Goal: Task Accomplishment & Management: Use online tool/utility

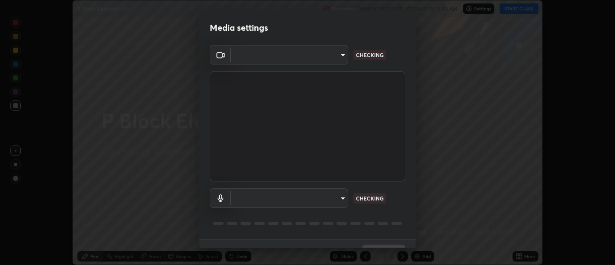
scroll to position [19, 0]
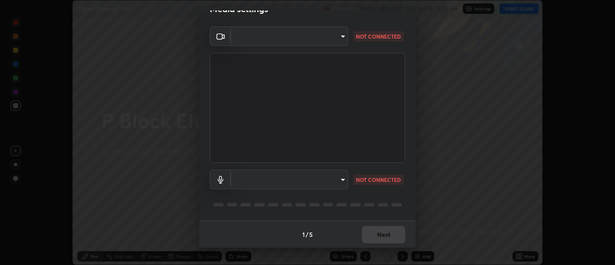
type input "d9b519daceb8a772394af6ea8e45353be5bbf62d8cb1cf3345c472de64055974"
type input "5912877718746b52c0806f9022d40e7bdc2f1b37034d74c7cf9e990fd38ad14d"
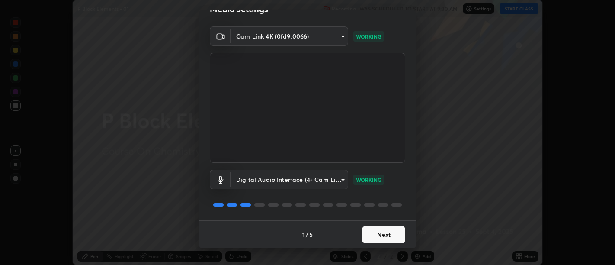
click at [381, 235] on button "Next" at bounding box center [383, 234] width 43 height 17
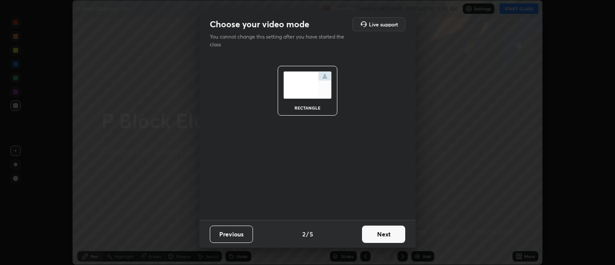
click at [385, 234] on button "Next" at bounding box center [383, 233] width 43 height 17
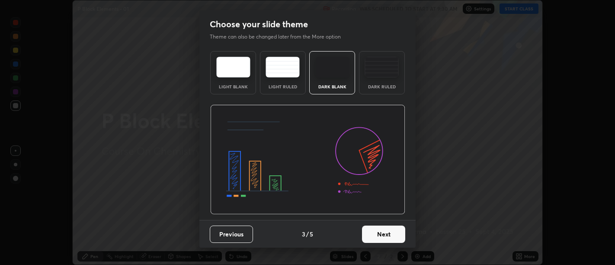
click at [391, 236] on button "Next" at bounding box center [383, 233] width 43 height 17
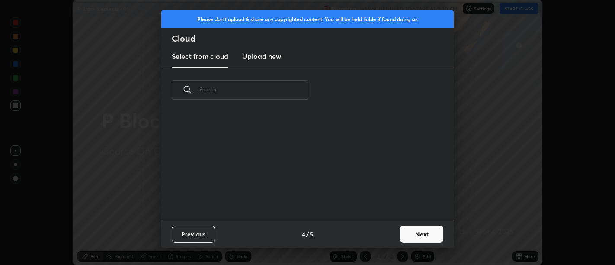
click at [417, 232] on button "Next" at bounding box center [421, 233] width 43 height 17
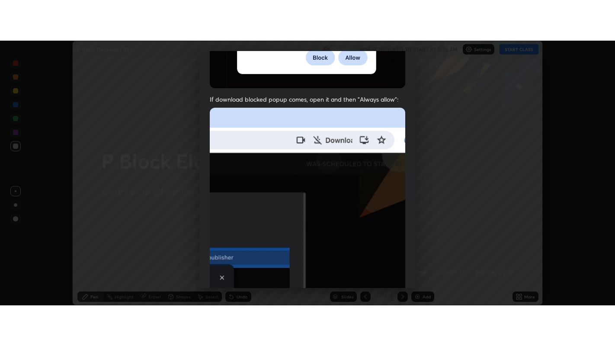
scroll to position [195, 0]
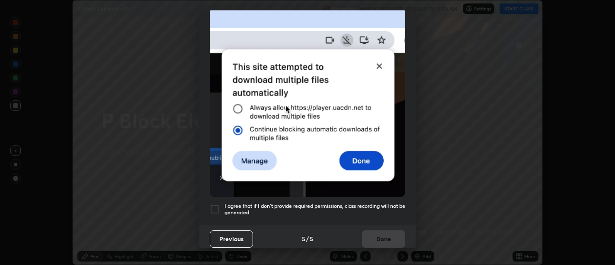
click at [378, 208] on h5 "I agree that if I don't provide required permissions, class recording will not …" at bounding box center [314, 208] width 181 height 13
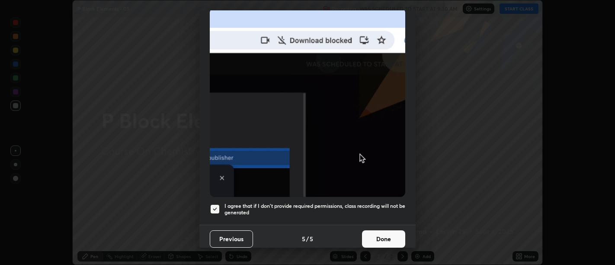
click at [383, 230] on button "Done" at bounding box center [383, 238] width 43 height 17
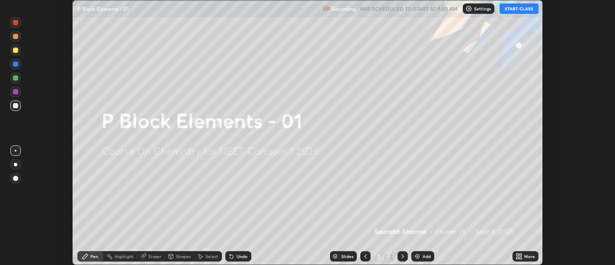
click at [519, 254] on icon at bounding box center [520, 254] width 2 height 2
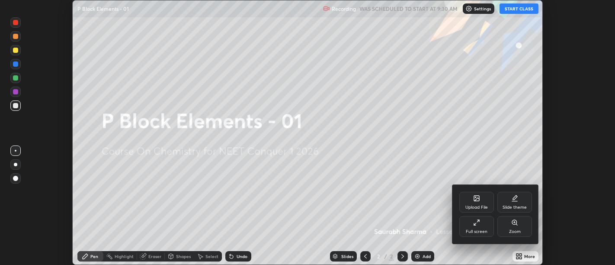
click at [475, 224] on icon at bounding box center [475, 224] width 2 height 2
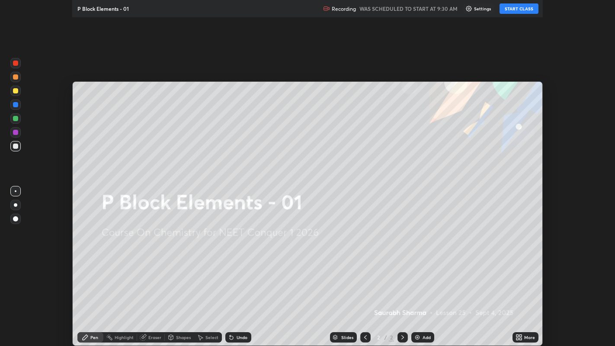
scroll to position [346, 615]
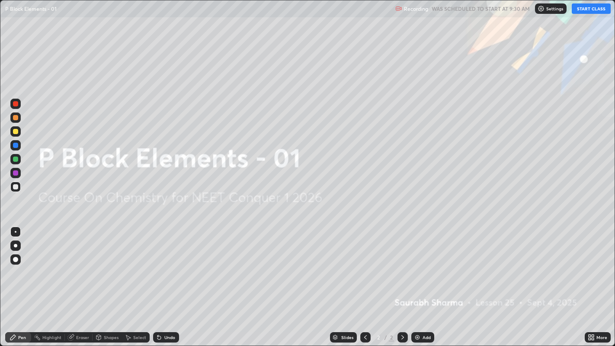
click at [577, 10] on button "START CLASS" at bounding box center [591, 8] width 39 height 10
click at [168, 264] on div "Undo" at bounding box center [169, 337] width 11 height 4
click at [418, 264] on img at bounding box center [417, 337] width 7 height 7
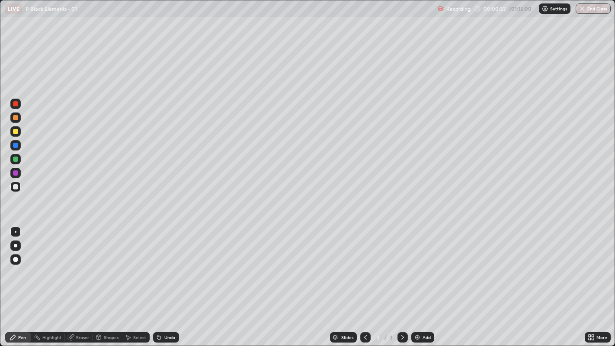
click at [593, 264] on icon at bounding box center [593, 336] width 2 height 2
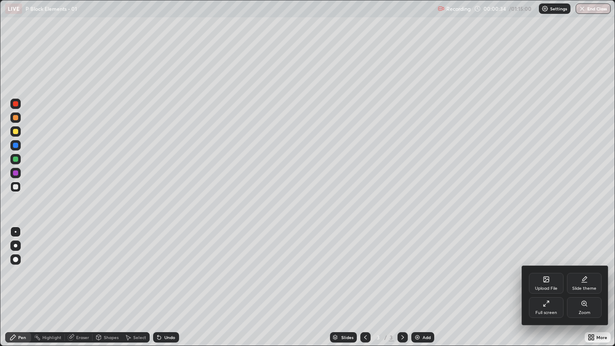
click at [548, 264] on div "Upload File" at bounding box center [546, 283] width 35 height 21
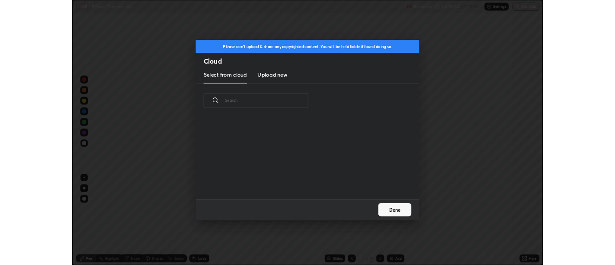
scroll to position [106, 278]
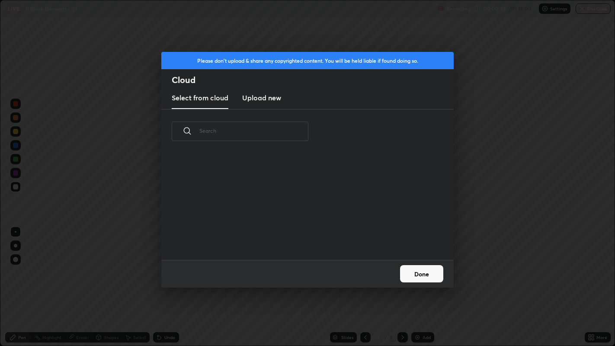
click at [269, 97] on h3 "Upload new" at bounding box center [261, 98] width 39 height 10
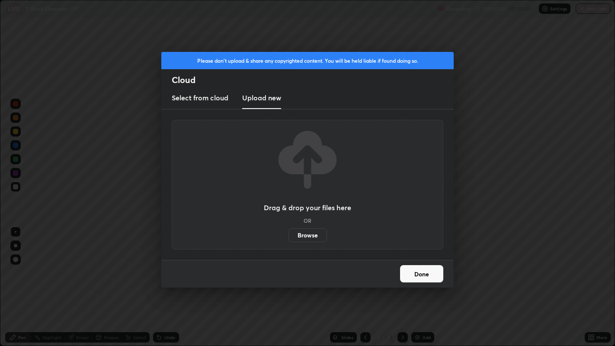
click at [298, 232] on label "Browse" at bounding box center [307, 235] width 38 height 14
click at [288, 232] on input "Browse" at bounding box center [288, 235] width 0 height 14
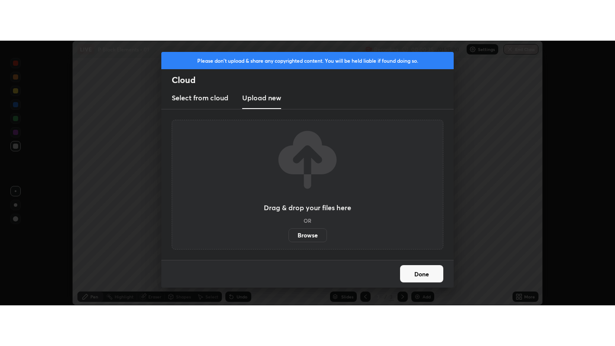
scroll to position [42988, 42637]
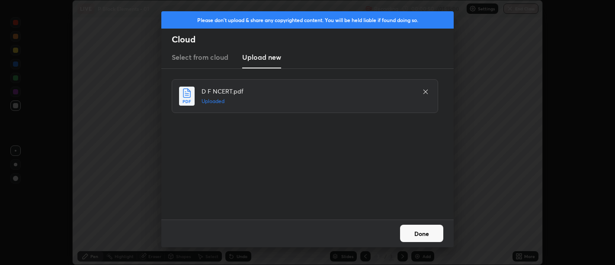
click at [432, 231] on button "Done" at bounding box center [421, 232] width 43 height 17
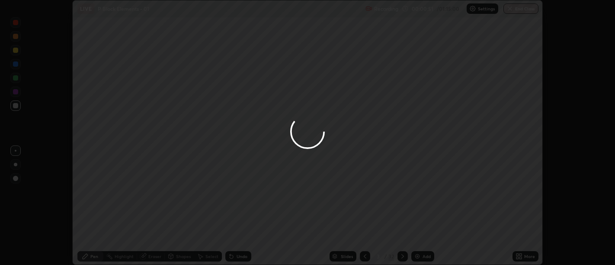
click at [521, 256] on icon at bounding box center [520, 257] width 2 height 2
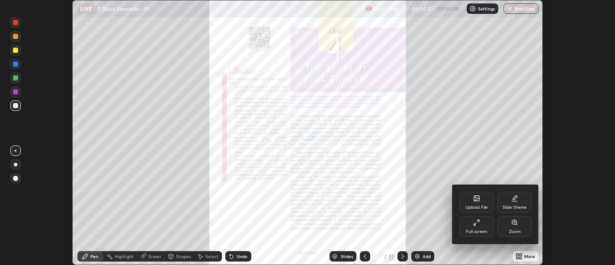
click at [474, 229] on div "Full screen" at bounding box center [477, 231] width 22 height 4
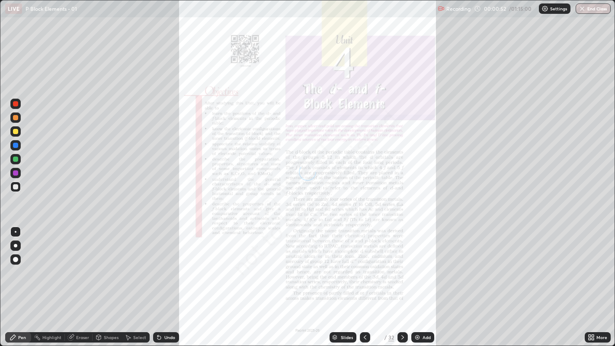
scroll to position [346, 615]
click at [345, 264] on div "Slides" at bounding box center [347, 337] width 12 height 4
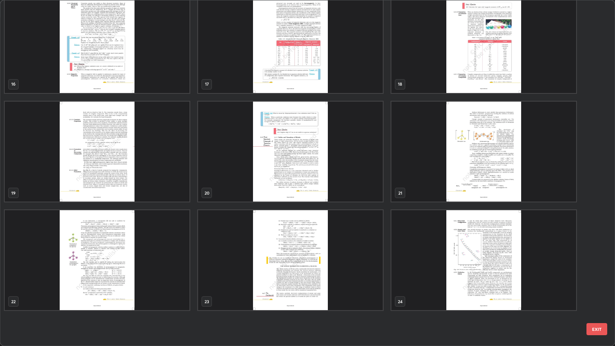
scroll to position [503, 0]
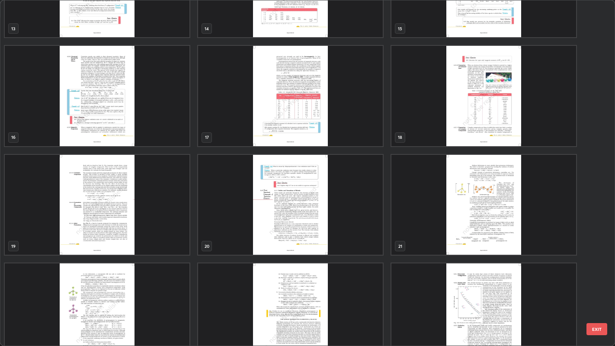
click at [364, 184] on img "grid" at bounding box center [290, 205] width 185 height 100
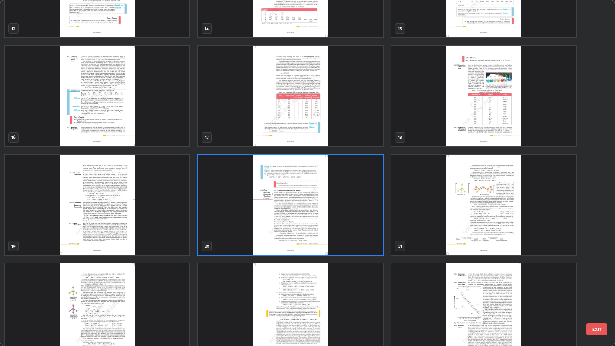
click at [365, 182] on img "grid" at bounding box center [290, 205] width 185 height 100
click at [365, 179] on img "grid" at bounding box center [290, 205] width 185 height 100
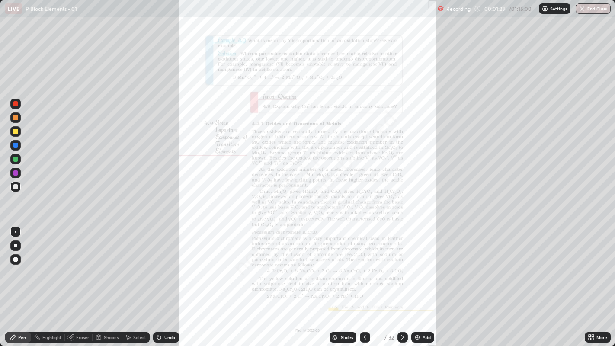
click at [605, 264] on div "More" at bounding box center [601, 337] width 11 height 4
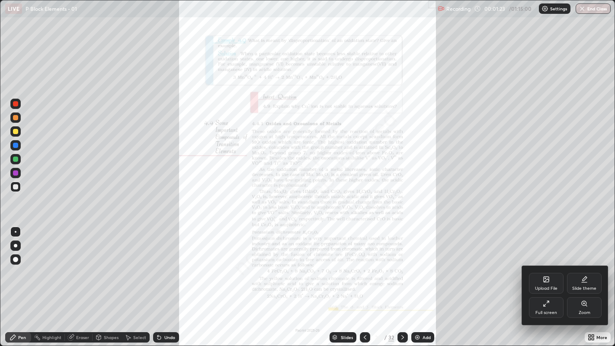
click at [588, 264] on div "Zoom" at bounding box center [584, 307] width 35 height 21
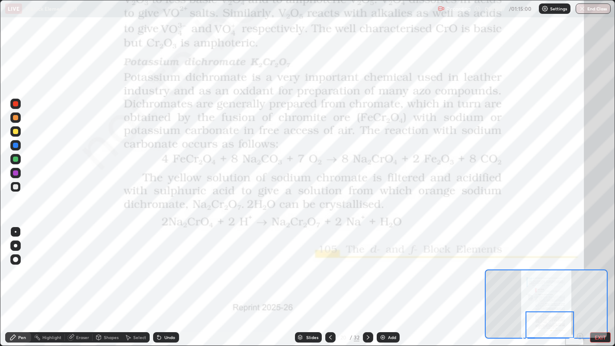
click at [16, 104] on div at bounding box center [15, 103] width 5 height 5
click at [168, 264] on div "Undo" at bounding box center [169, 337] width 11 height 4
click at [58, 264] on div "Highlight" at bounding box center [51, 337] width 19 height 4
click at [367, 264] on div at bounding box center [368, 337] width 10 height 10
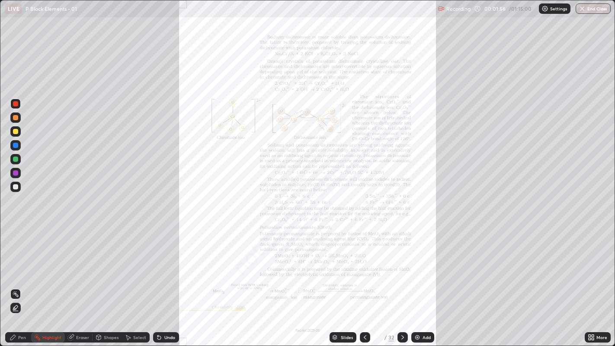
click at [596, 264] on div "More" at bounding box center [598, 337] width 26 height 10
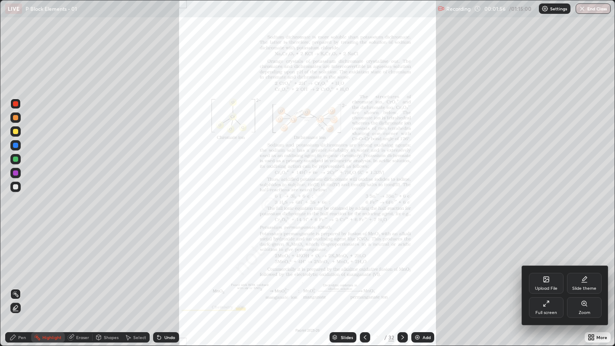
click at [583, 264] on div "Zoom" at bounding box center [584, 307] width 35 height 21
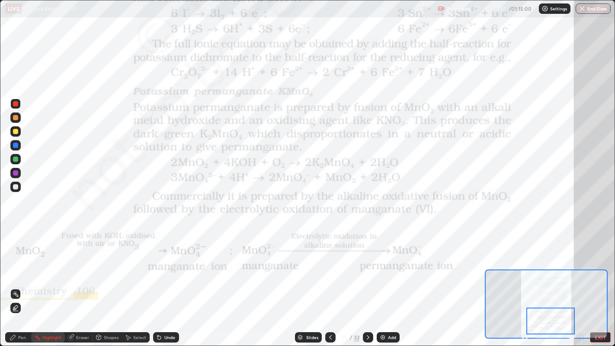
click at [15, 264] on icon at bounding box center [12, 337] width 5 height 5
click at [173, 264] on div "Undo" at bounding box center [169, 337] width 11 height 4
click at [367, 264] on icon at bounding box center [368, 337] width 7 height 7
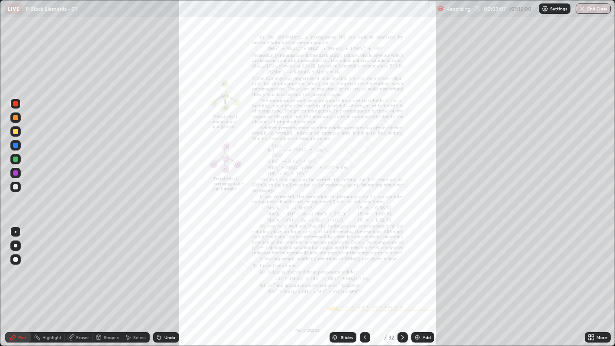
click at [585, 264] on div "More" at bounding box center [598, 337] width 26 height 10
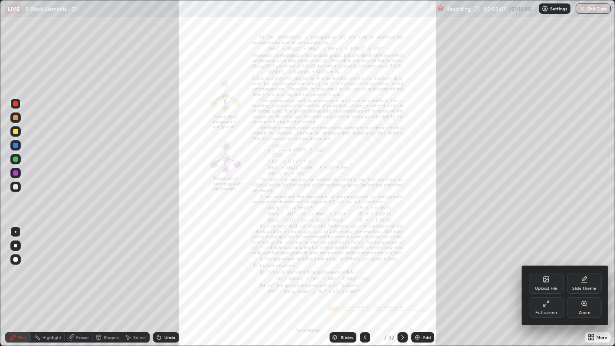
click at [587, 264] on div "Zoom" at bounding box center [584, 307] width 35 height 21
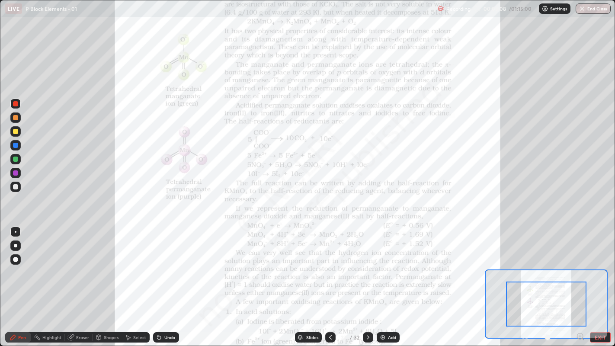
click at [583, 264] on icon at bounding box center [583, 339] width 2 height 2
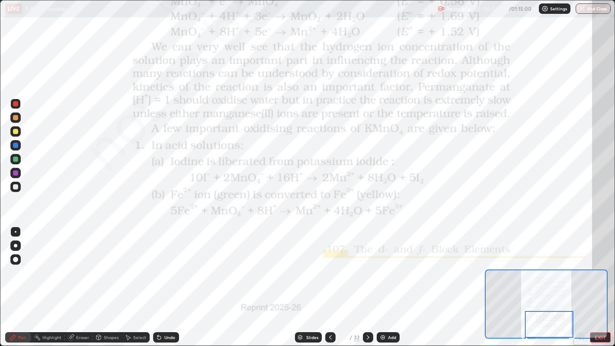
click at [368, 264] on icon at bounding box center [368, 337] width 7 height 7
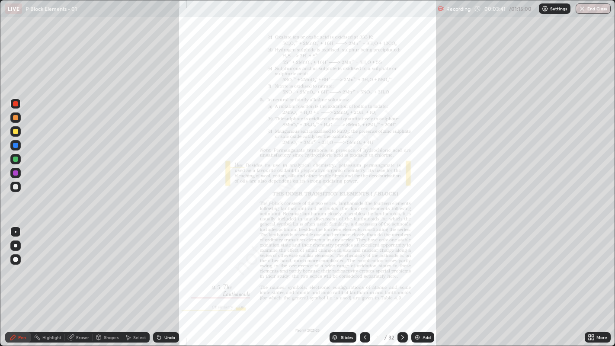
click at [586, 264] on div "More" at bounding box center [598, 337] width 26 height 10
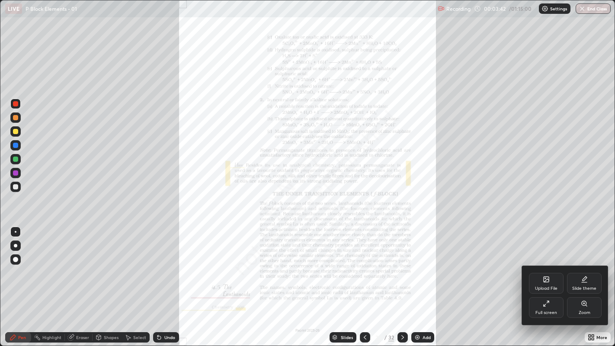
click at [590, 264] on div "Zoom" at bounding box center [584, 307] width 35 height 21
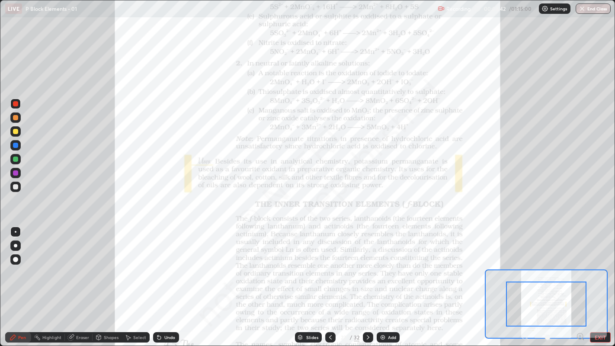
click at [578, 264] on icon at bounding box center [580, 336] width 9 height 9
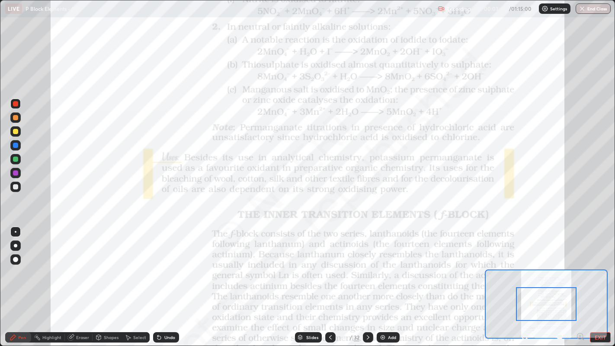
click at [578, 264] on icon at bounding box center [580, 336] width 9 height 9
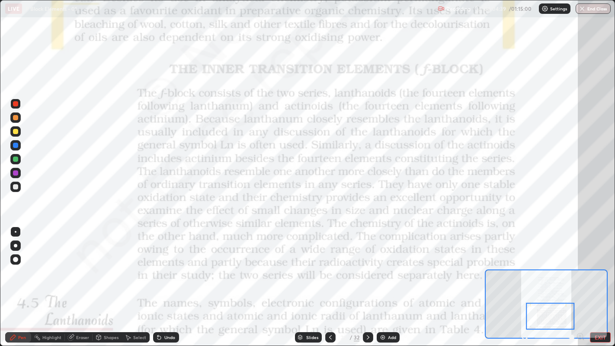
click at [367, 264] on icon at bounding box center [368, 337] width 7 height 7
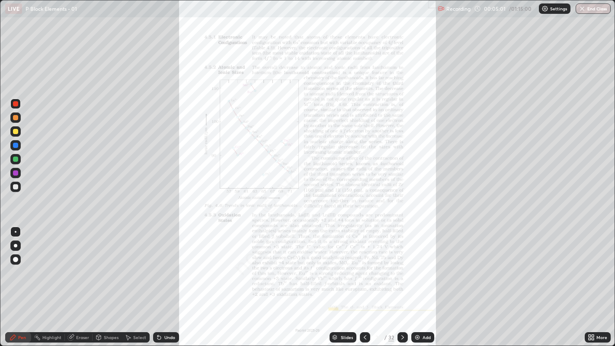
click at [401, 264] on div at bounding box center [402, 337] width 10 height 10
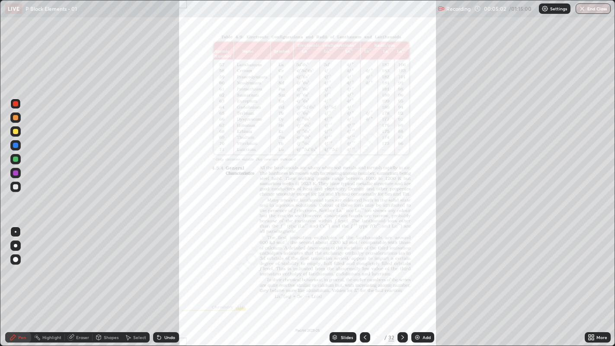
click at [364, 264] on icon at bounding box center [365, 337] width 7 height 7
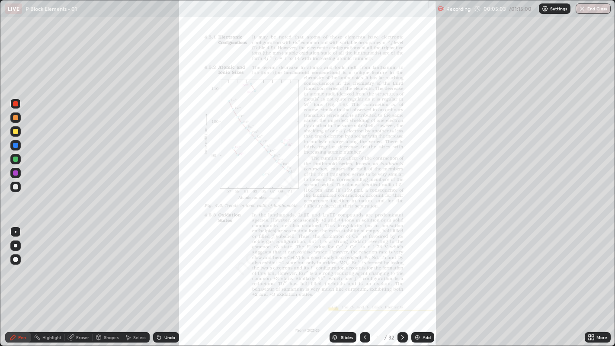
click at [595, 264] on div "More" at bounding box center [598, 337] width 26 height 10
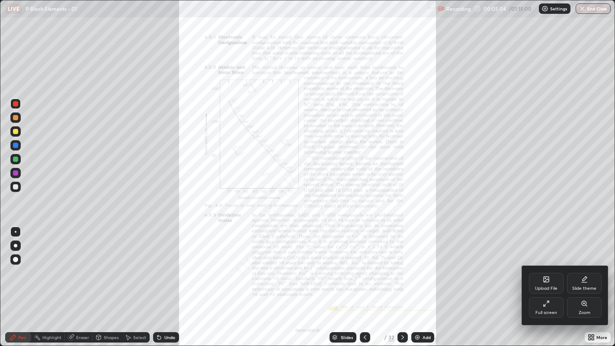
click at [582, 264] on icon at bounding box center [584, 303] width 7 height 7
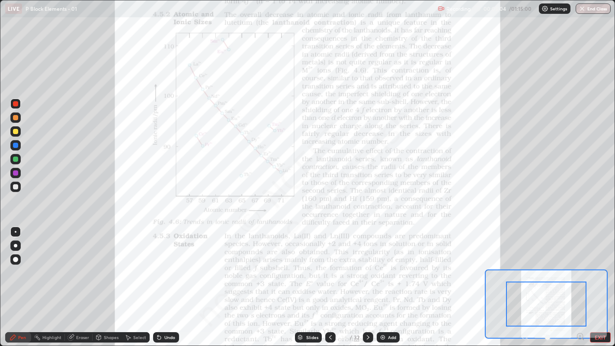
click at [580, 264] on icon at bounding box center [580, 336] width 2 height 0
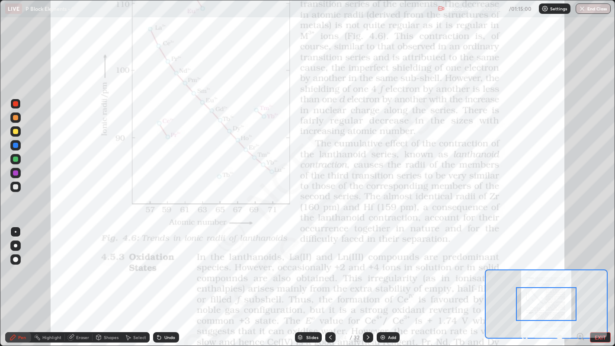
click at [580, 264] on icon at bounding box center [580, 336] width 2 height 0
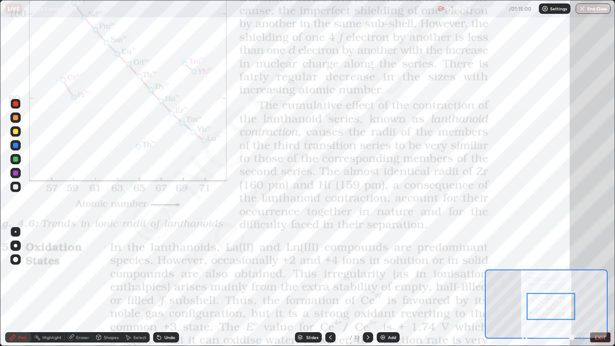
click at [366, 264] on div at bounding box center [368, 337] width 10 height 10
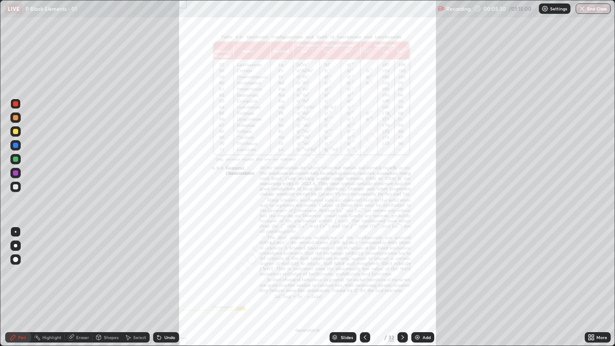
click at [361, 264] on div at bounding box center [365, 337] width 10 height 10
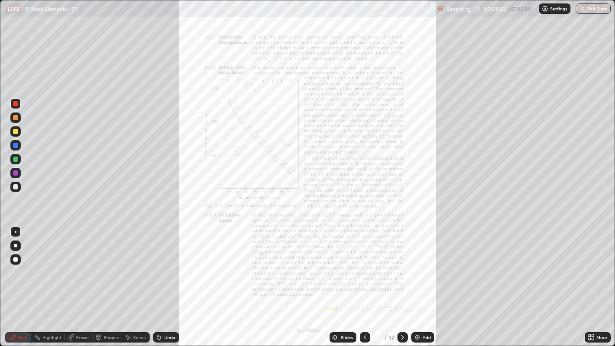
click at [585, 264] on div "More" at bounding box center [598, 337] width 26 height 10
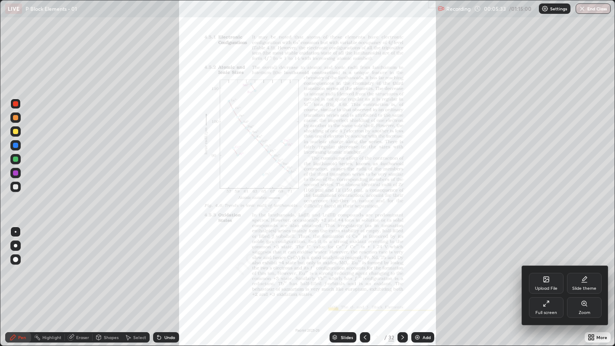
click at [587, 264] on div "Zoom" at bounding box center [585, 313] width 12 height 4
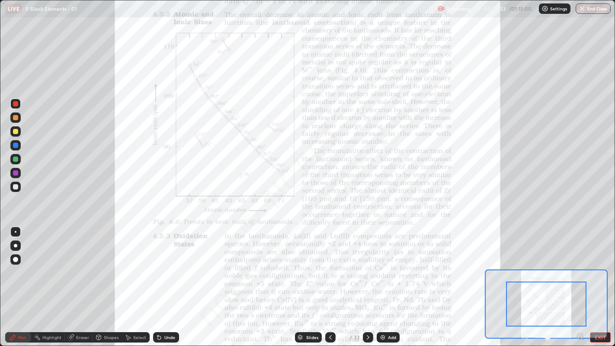
click at [580, 264] on icon at bounding box center [580, 336] width 2 height 0
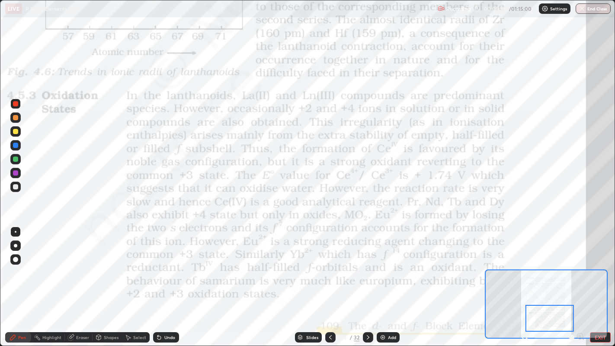
click at [367, 264] on icon at bounding box center [368, 337] width 7 height 7
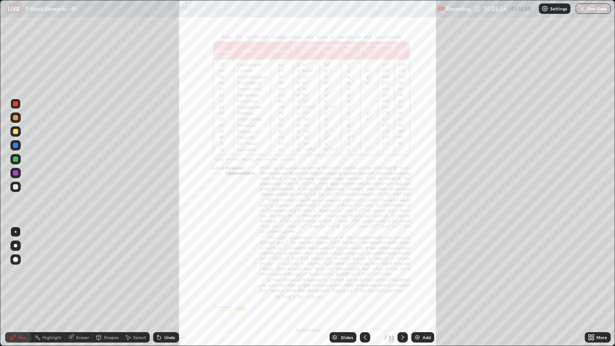
click at [593, 264] on icon at bounding box center [593, 339] width 2 height 2
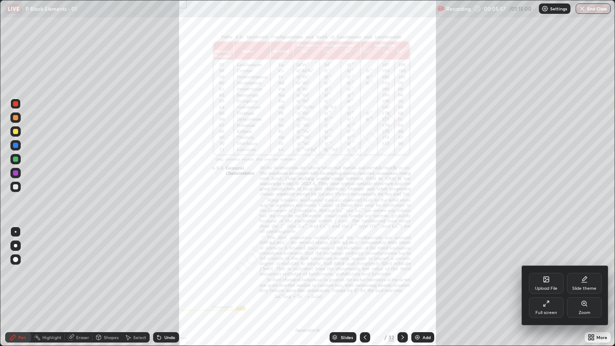
click at [581, 264] on div "Zoom" at bounding box center [584, 307] width 35 height 21
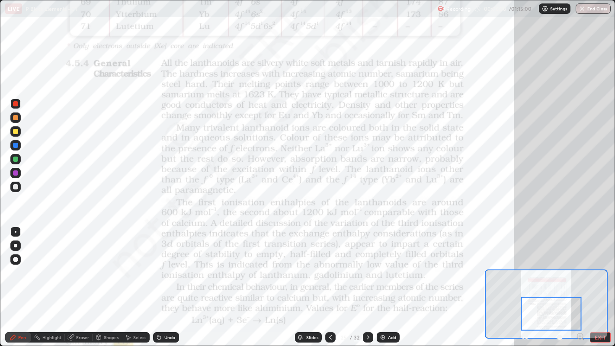
click at [370, 264] on div at bounding box center [368, 337] width 10 height 10
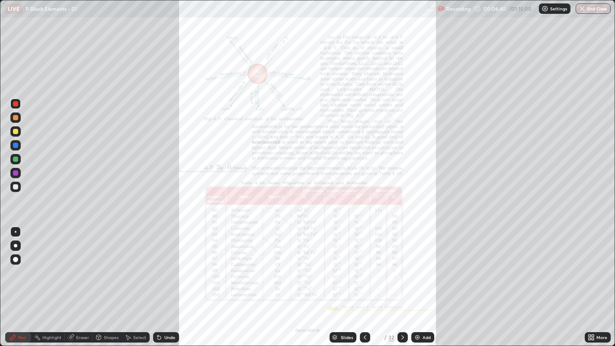
click at [590, 264] on icon at bounding box center [590, 339] width 2 height 2
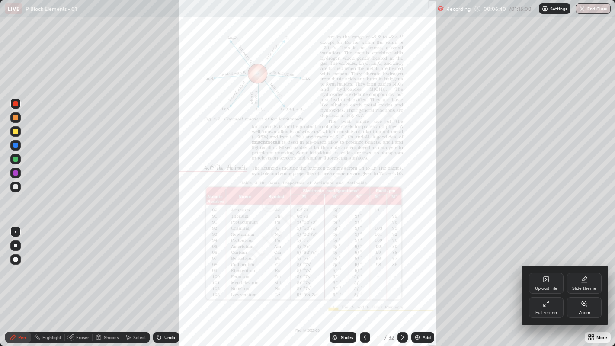
click at [589, 264] on div "Zoom" at bounding box center [584, 307] width 35 height 21
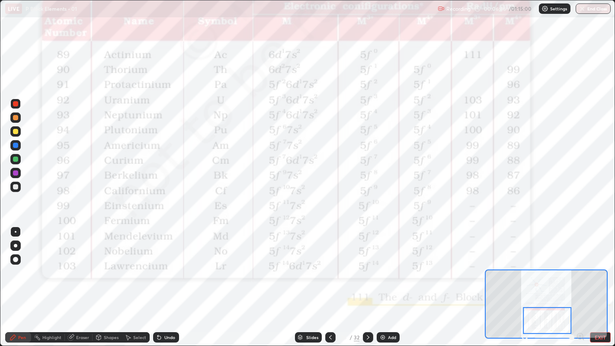
click at [367, 264] on icon at bounding box center [368, 337] width 3 height 4
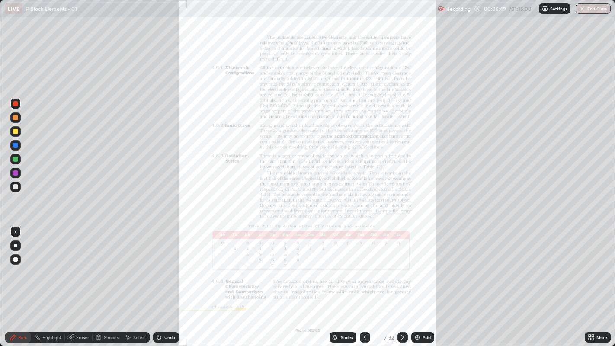
click at [599, 264] on div "More" at bounding box center [601, 337] width 11 height 4
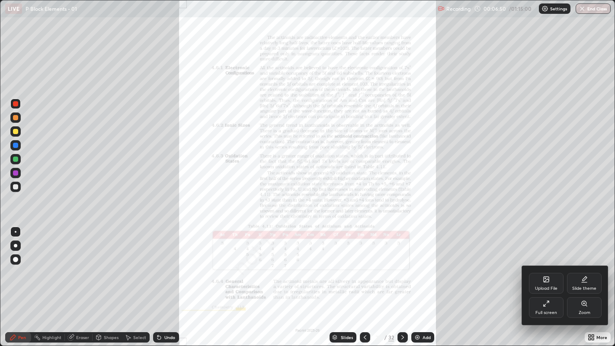
click at [580, 264] on div "Zoom" at bounding box center [584, 307] width 35 height 21
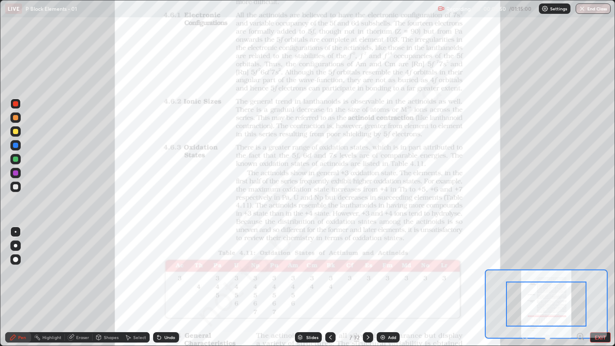
click at [568, 264] on div "Pen Highlight Eraser Shapes Select Undo Slides 27 / 32 Add EXIT" at bounding box center [307, 337] width 615 height 17
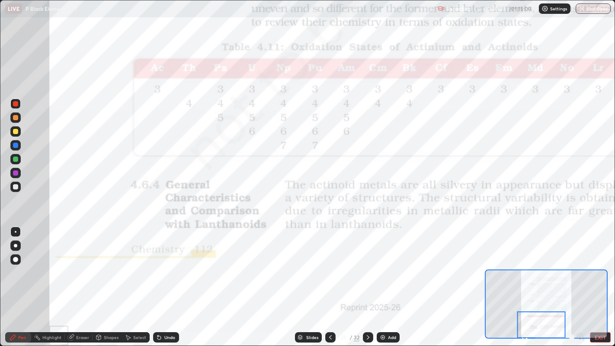
click at [173, 264] on div "Undo" at bounding box center [164, 337] width 29 height 17
click at [363, 264] on div at bounding box center [368, 337] width 10 height 10
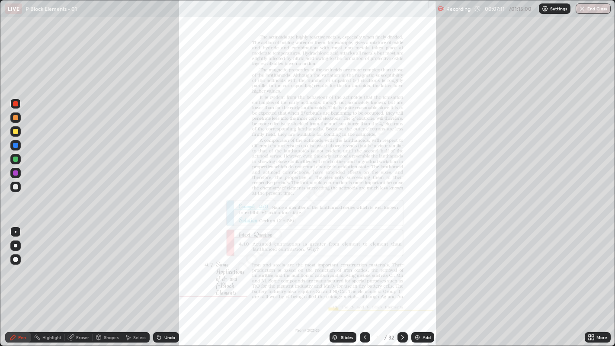
click at [401, 264] on div at bounding box center [402, 337] width 10 height 10
click at [598, 264] on div "More" at bounding box center [601, 337] width 11 height 4
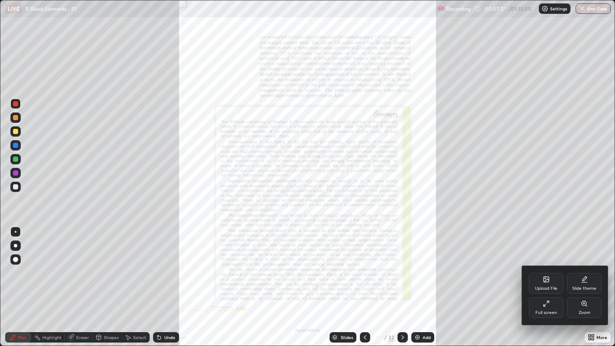
click at [588, 264] on div "Zoom" at bounding box center [584, 307] width 35 height 21
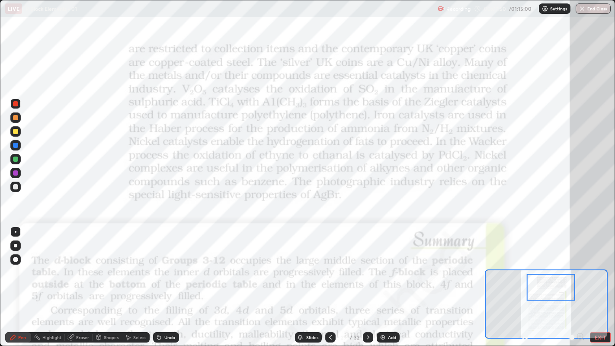
click at [330, 264] on icon at bounding box center [330, 337] width 7 height 7
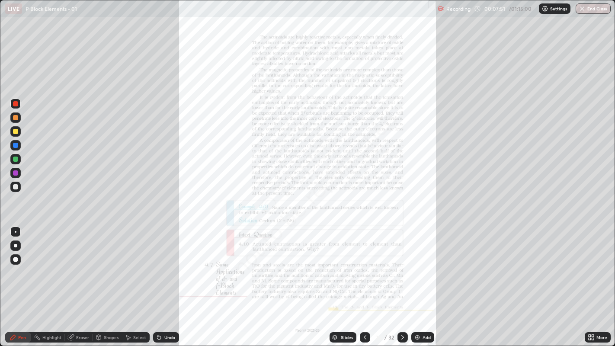
click at [347, 264] on div "Slides" at bounding box center [343, 337] width 27 height 10
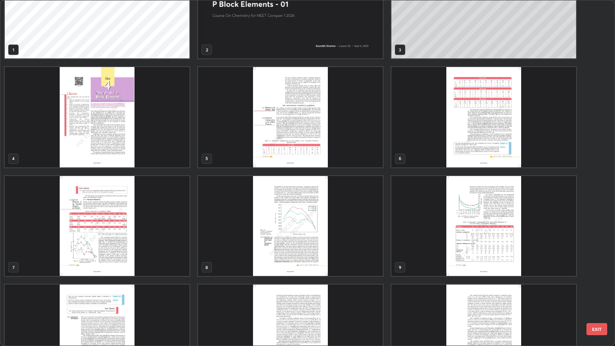
scroll to position [9, 0]
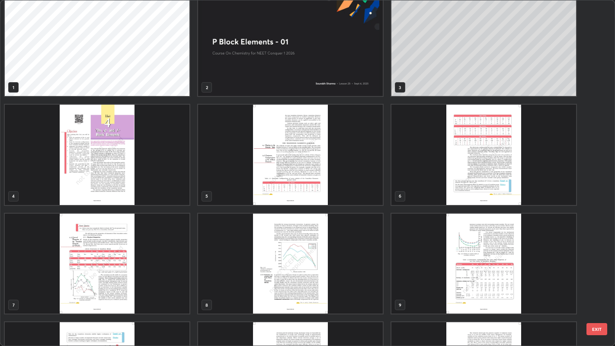
click at [173, 158] on img "grid" at bounding box center [97, 155] width 185 height 100
click at [171, 156] on img "grid" at bounding box center [97, 155] width 185 height 100
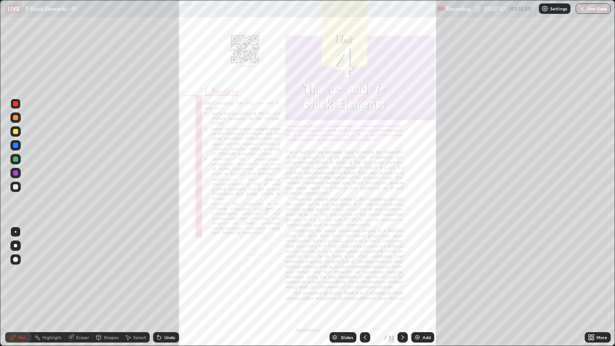
click at [170, 151] on img "grid" at bounding box center [97, 155] width 185 height 100
click at [402, 264] on icon at bounding box center [402, 337] width 7 height 7
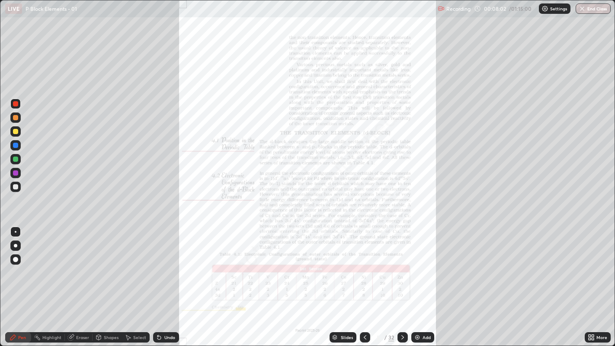
click at [587, 264] on div "More" at bounding box center [598, 337] width 26 height 10
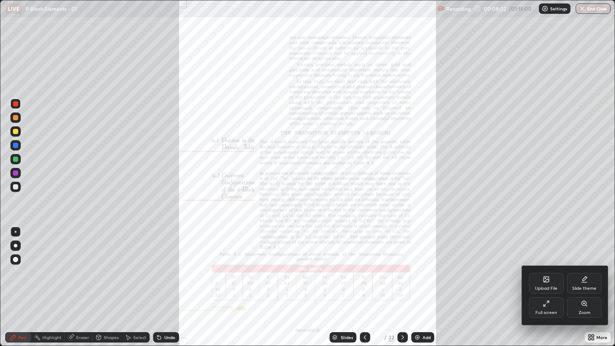
click at [583, 264] on icon at bounding box center [584, 303] width 5 height 5
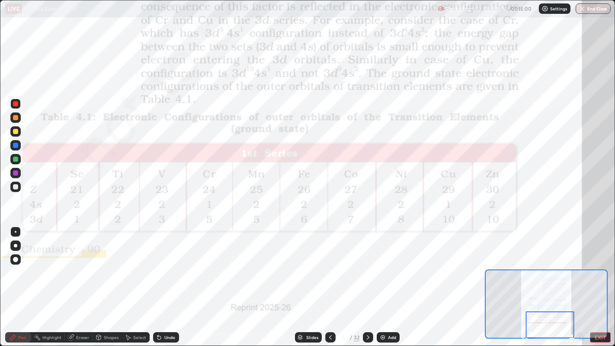
click at [369, 264] on div at bounding box center [368, 337] width 10 height 17
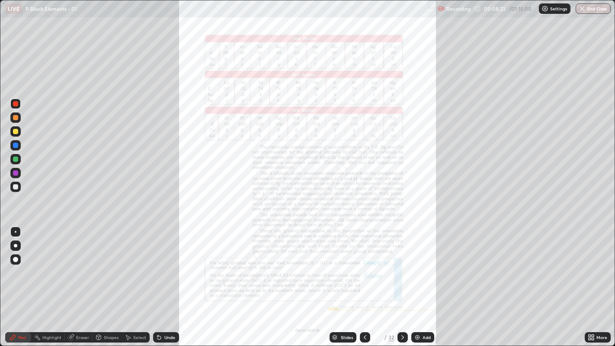
click at [402, 264] on icon at bounding box center [402, 337] width 7 height 7
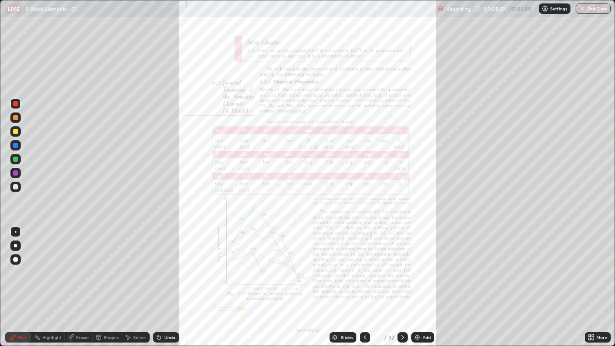
click at [593, 264] on icon at bounding box center [593, 339] width 2 height 2
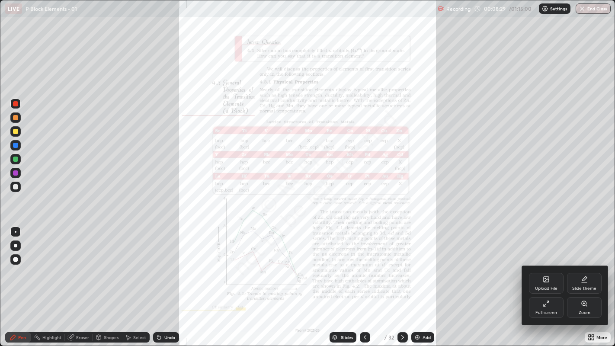
click at [587, 264] on div "Zoom" at bounding box center [585, 313] width 12 height 4
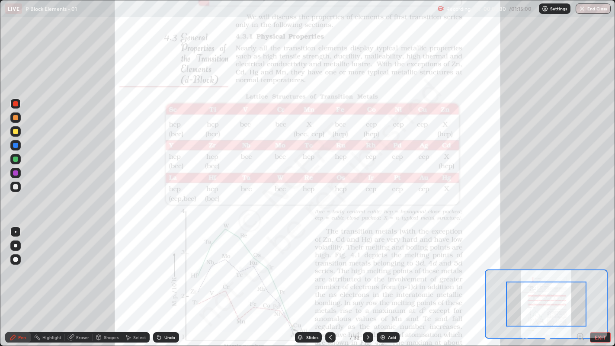
click at [576, 264] on icon at bounding box center [580, 336] width 9 height 9
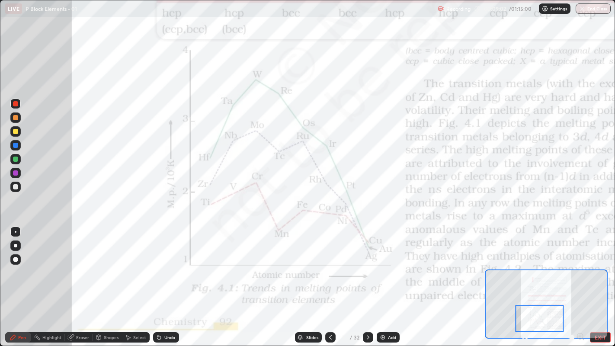
click at [366, 264] on div at bounding box center [368, 337] width 10 height 10
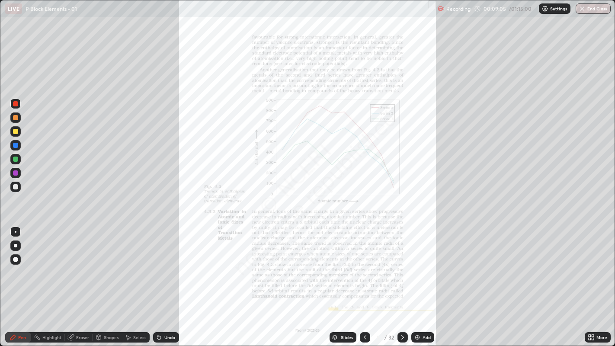
click at [602, 264] on div "More" at bounding box center [601, 337] width 11 height 4
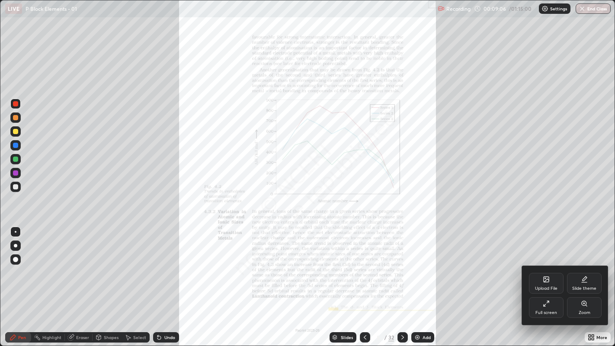
click at [583, 264] on div "Zoom" at bounding box center [585, 313] width 12 height 4
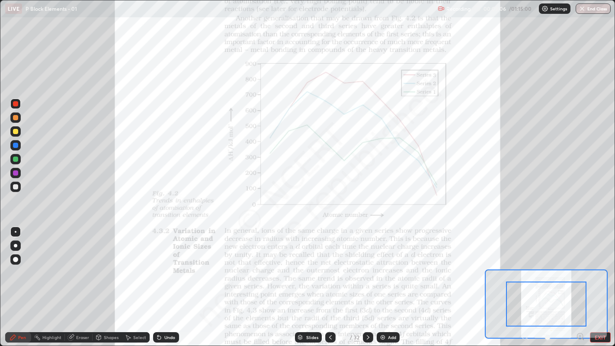
click at [580, 264] on icon at bounding box center [580, 336] width 2 height 0
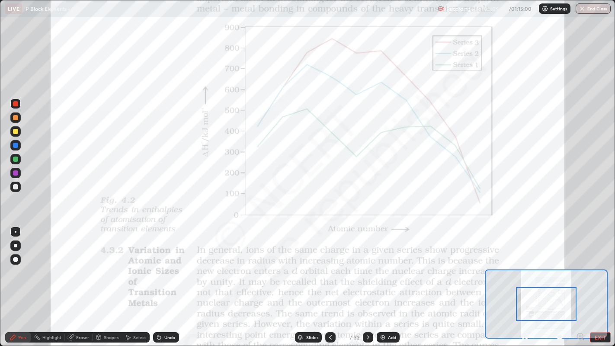
click at [577, 264] on icon at bounding box center [580, 336] width 6 height 6
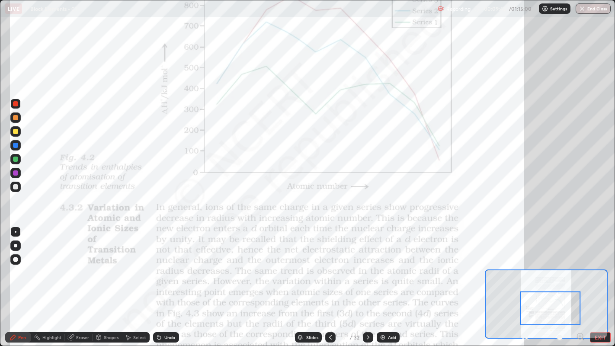
click at [367, 264] on icon at bounding box center [368, 337] width 7 height 7
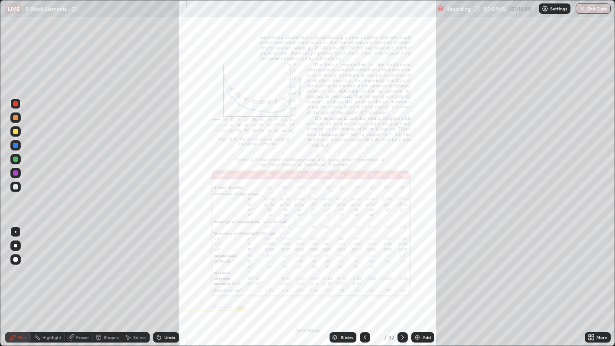
click at [593, 264] on icon at bounding box center [593, 339] width 2 height 2
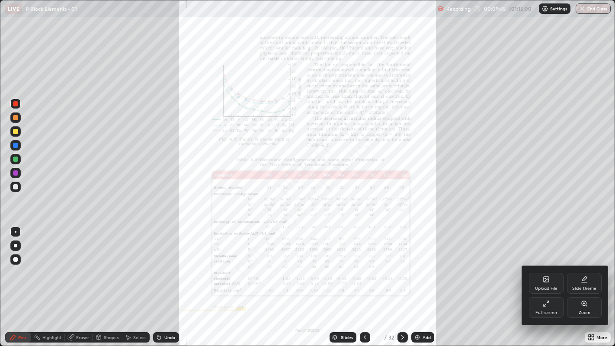
click at [583, 264] on div "Zoom" at bounding box center [585, 313] width 12 height 4
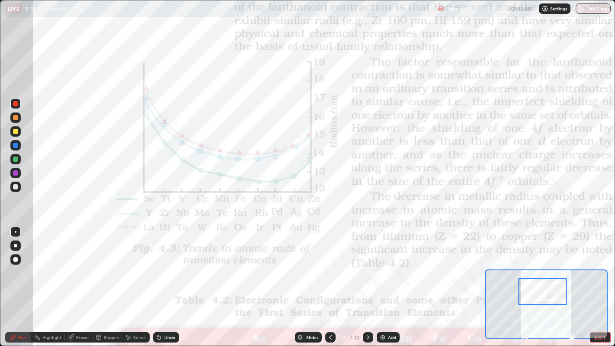
click at [54, 264] on div "Highlight" at bounding box center [51, 337] width 19 height 4
click at [35, 264] on circle at bounding box center [35, 335] width 1 height 1
click at [19, 264] on div "Pen" at bounding box center [18, 337] width 26 height 10
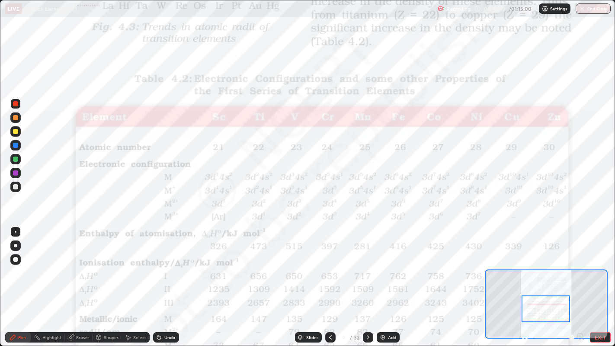
click at [546, 264] on div "Pen Highlight Eraser Shapes Select Undo Slides 9 / 32 Add EXIT" at bounding box center [307, 337] width 615 height 17
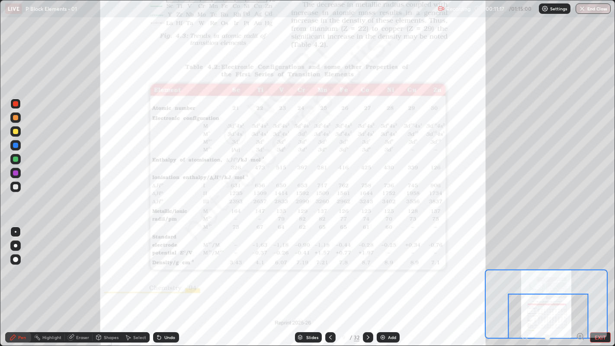
click at [560, 264] on div at bounding box center [548, 316] width 81 height 45
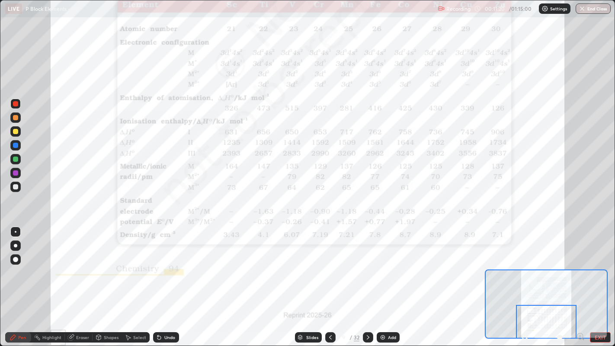
click at [554, 264] on div at bounding box center [546, 322] width 61 height 34
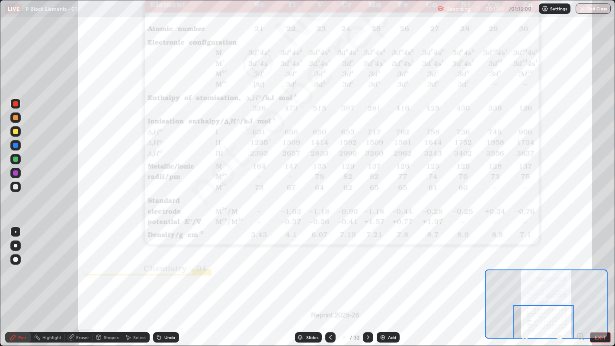
click at [167, 264] on div "Undo" at bounding box center [166, 337] width 26 height 10
click at [169, 264] on div "Undo" at bounding box center [169, 337] width 11 height 4
click at [364, 264] on div at bounding box center [368, 337] width 10 height 10
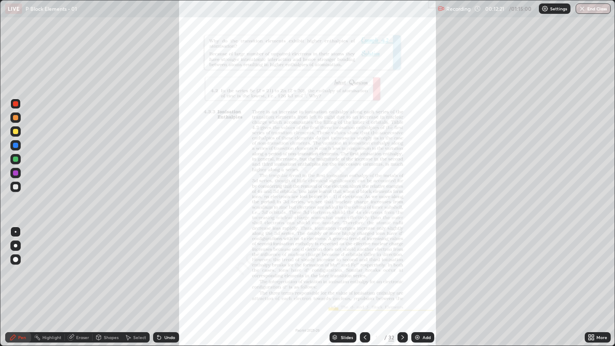
click at [402, 264] on icon at bounding box center [402, 337] width 7 height 7
click at [599, 264] on div "More" at bounding box center [598, 337] width 26 height 10
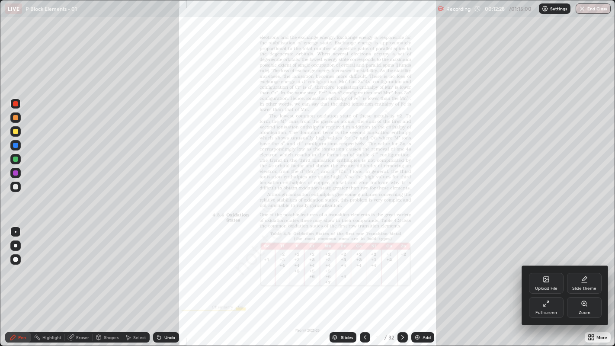
click at [589, 264] on div "Zoom" at bounding box center [584, 307] width 35 height 21
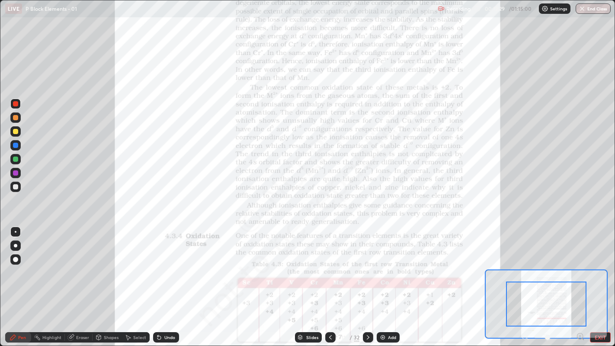
click at [577, 264] on icon at bounding box center [580, 336] width 9 height 9
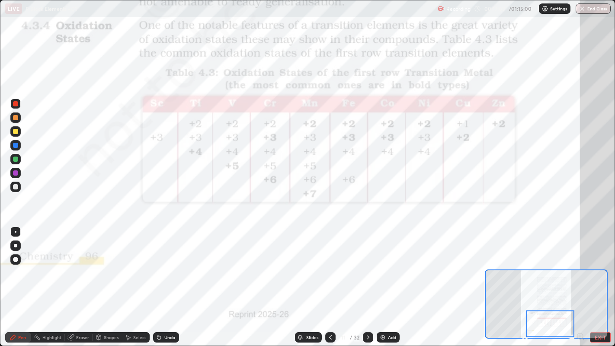
click at [162, 264] on div "Undo" at bounding box center [166, 337] width 26 height 10
click at [164, 264] on div "Undo" at bounding box center [166, 337] width 26 height 10
click at [164, 264] on div "Undo" at bounding box center [169, 337] width 11 height 4
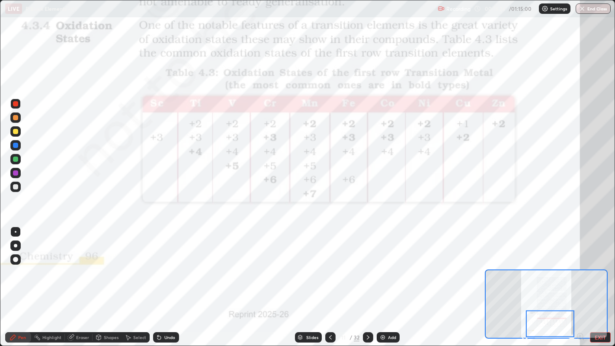
click at [165, 264] on div "Undo" at bounding box center [169, 337] width 11 height 4
click at [167, 264] on div "Undo" at bounding box center [169, 337] width 11 height 4
click at [13, 145] on div at bounding box center [15, 145] width 5 height 5
click at [13, 264] on div at bounding box center [15, 260] width 10 height 14
click at [15, 233] on div at bounding box center [15, 232] width 10 height 10
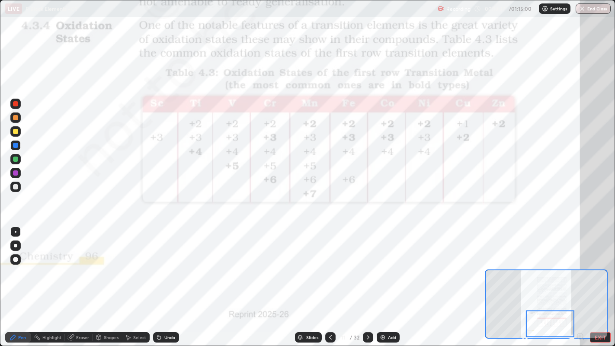
click at [15, 103] on div at bounding box center [15, 103] width 5 height 5
click at [383, 264] on img at bounding box center [382, 337] width 7 height 7
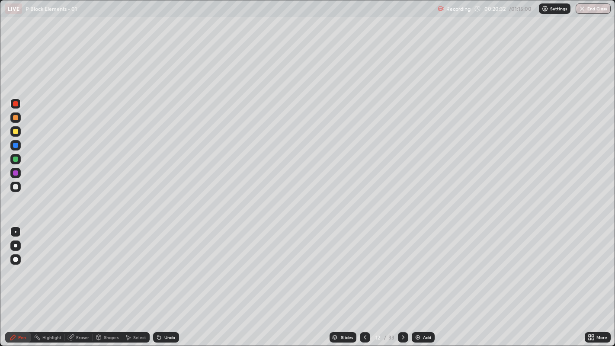
click at [18, 176] on div at bounding box center [15, 173] width 10 height 10
click at [16, 183] on div at bounding box center [15, 187] width 10 height 10
click at [157, 264] on icon at bounding box center [157, 335] width 1 height 1
click at [128, 264] on icon at bounding box center [128, 337] width 7 height 7
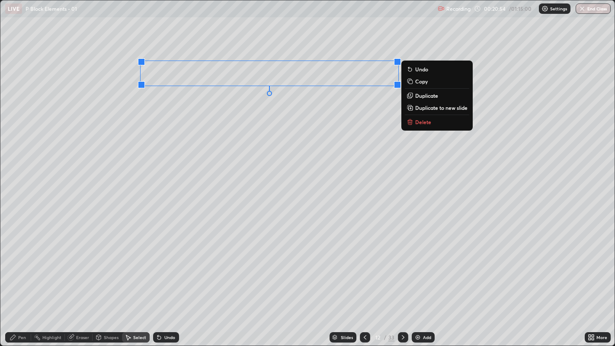
click at [425, 95] on p "Duplicate" at bounding box center [426, 95] width 23 height 7
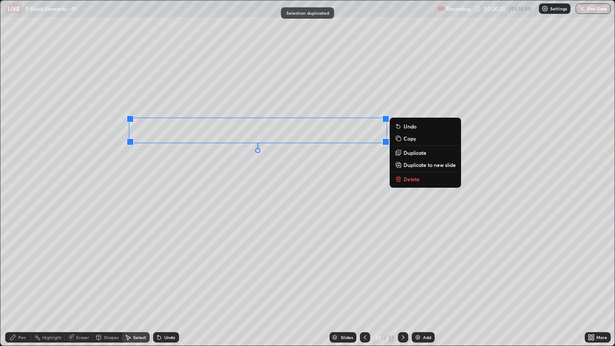
click at [265, 171] on div "0 ° Undo Copy Duplicate Duplicate to new slide Delete" at bounding box center [307, 173] width 615 height 346
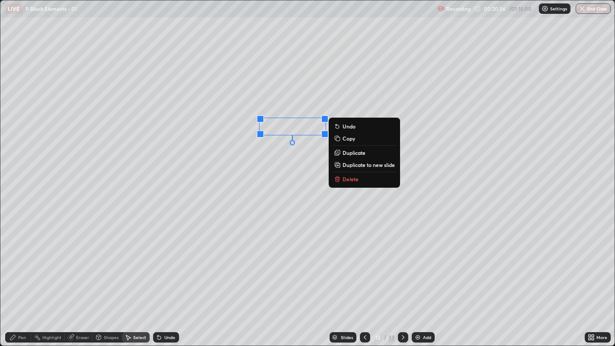
click at [356, 177] on p "Delete" at bounding box center [351, 179] width 16 height 7
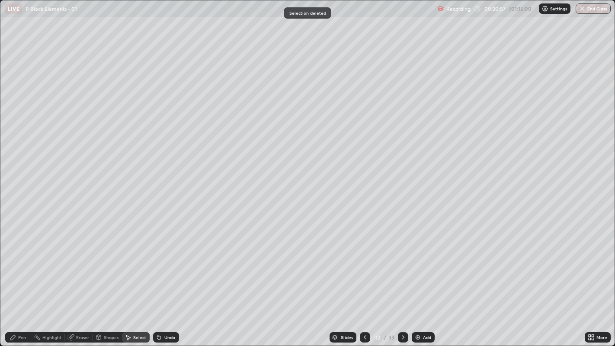
click at [13, 264] on icon at bounding box center [12, 337] width 5 height 5
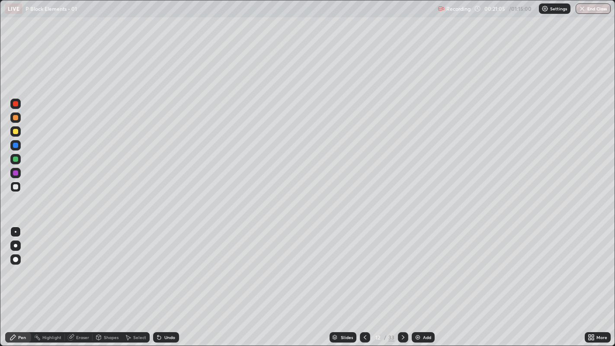
click at [134, 264] on div "Select" at bounding box center [139, 337] width 13 height 4
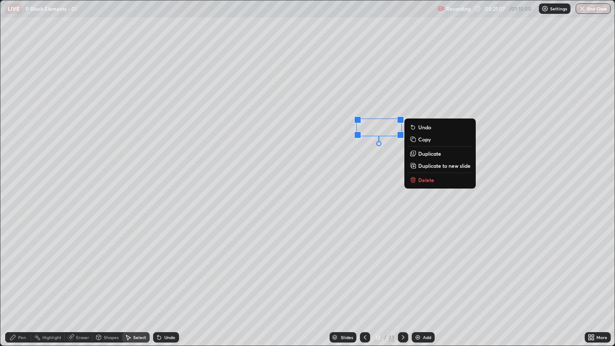
click at [362, 153] on div "0 ° Undo Copy Duplicate Duplicate to new slide Delete" at bounding box center [307, 173] width 615 height 346
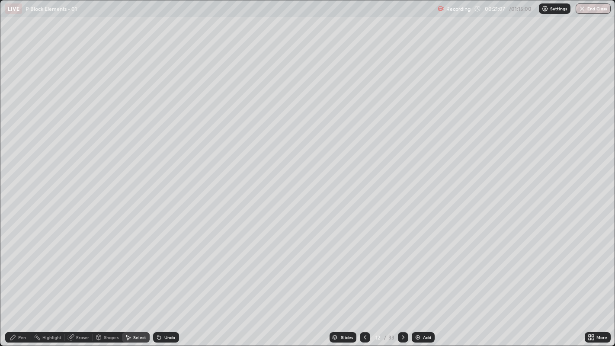
click at [15, 264] on icon at bounding box center [13, 337] width 7 height 7
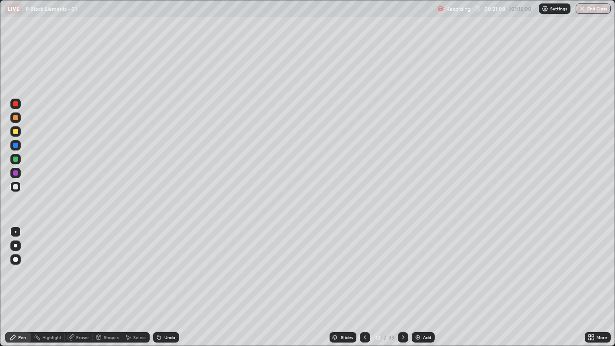
click at [21, 264] on div "Pen" at bounding box center [22, 337] width 8 height 4
click at [164, 264] on div "Undo" at bounding box center [169, 337] width 11 height 4
click at [163, 264] on div "Undo" at bounding box center [166, 337] width 26 height 10
click at [364, 264] on icon at bounding box center [365, 337] width 7 height 7
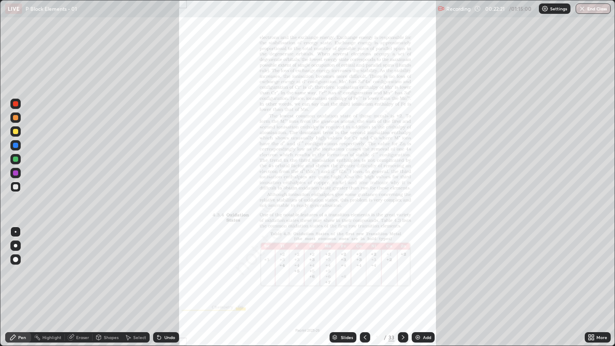
click at [402, 264] on icon at bounding box center [403, 337] width 7 height 7
click at [593, 264] on icon at bounding box center [593, 339] width 2 height 2
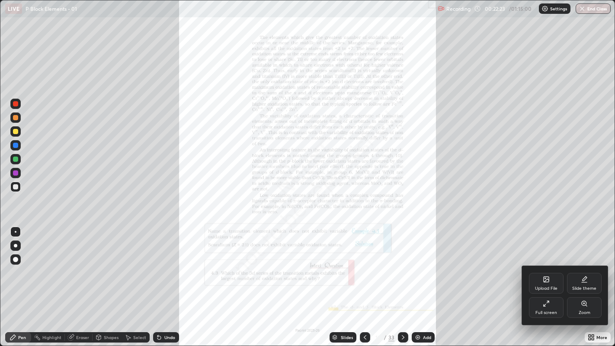
click at [590, 264] on div "Zoom" at bounding box center [584, 307] width 35 height 21
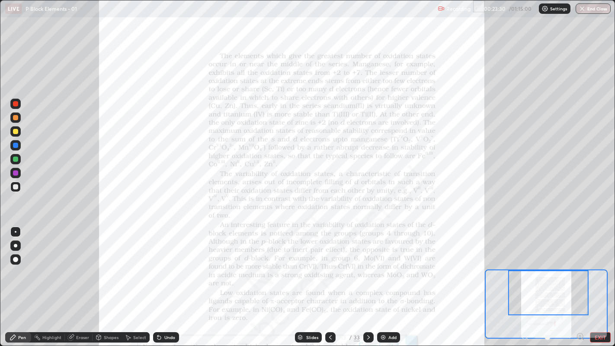
click at [367, 264] on icon at bounding box center [368, 337] width 7 height 7
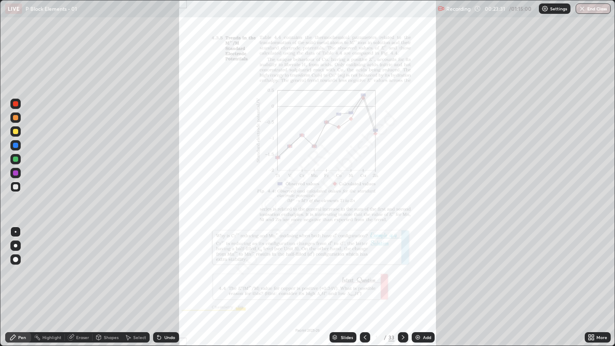
click at [571, 264] on div "Slides 14 / 33 Add" at bounding box center [382, 337] width 406 height 17
click at [593, 264] on icon at bounding box center [593, 336] width 2 height 2
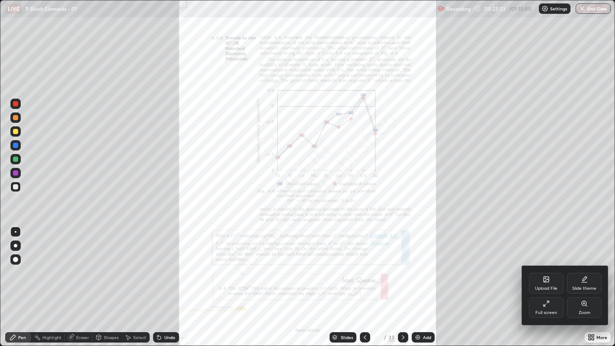
click at [581, 264] on div "Zoom" at bounding box center [584, 307] width 35 height 21
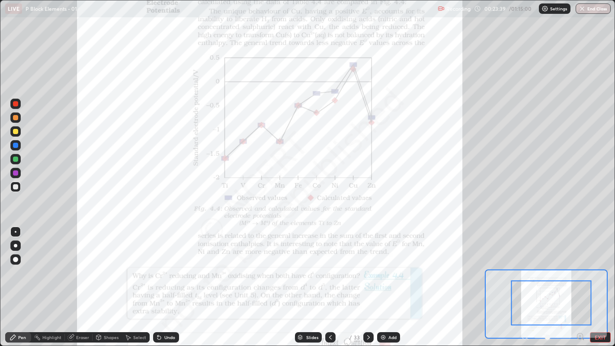
click at [18, 106] on div at bounding box center [15, 104] width 10 height 10
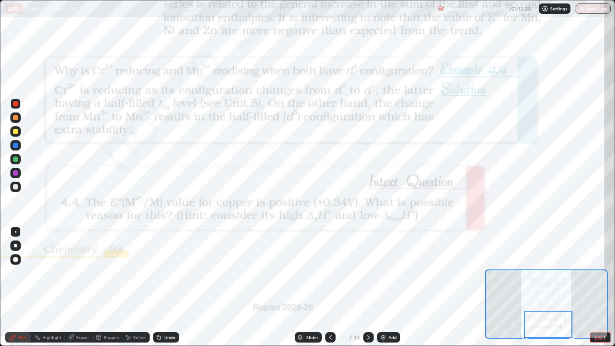
click at [157, 264] on icon at bounding box center [157, 335] width 1 height 1
click at [367, 264] on icon at bounding box center [368, 337] width 7 height 7
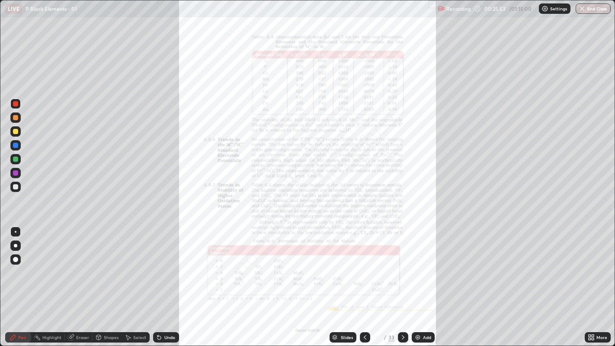
click at [596, 264] on div "More" at bounding box center [598, 337] width 26 height 10
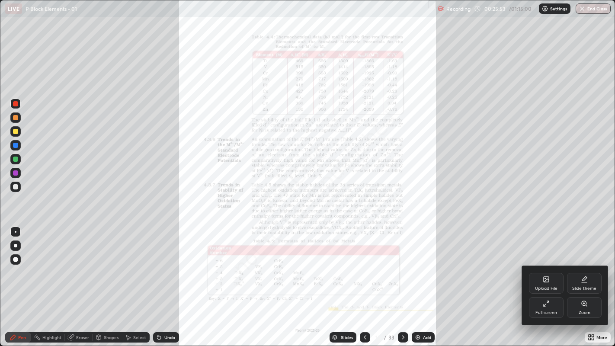
click at [587, 264] on div "Zoom" at bounding box center [585, 313] width 12 height 4
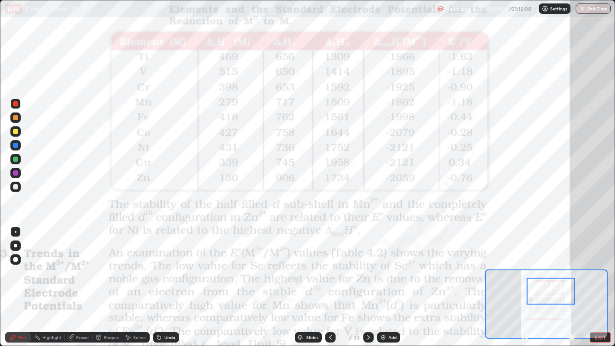
click at [170, 264] on div "Undo" at bounding box center [169, 337] width 11 height 4
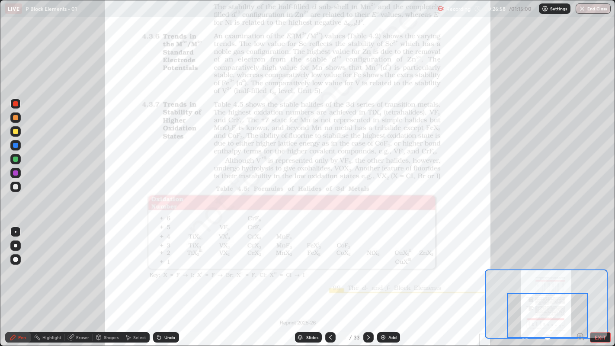
click at [365, 264] on div at bounding box center [368, 337] width 10 height 17
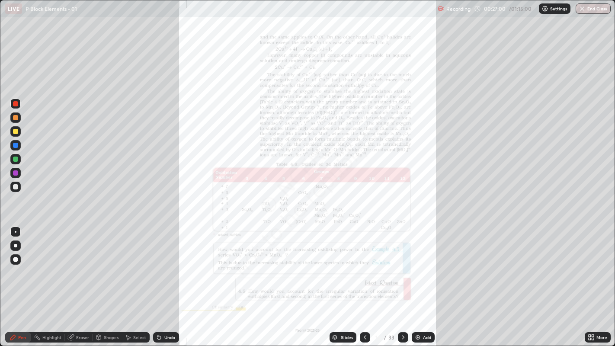
click at [597, 264] on div "More" at bounding box center [598, 337] width 26 height 10
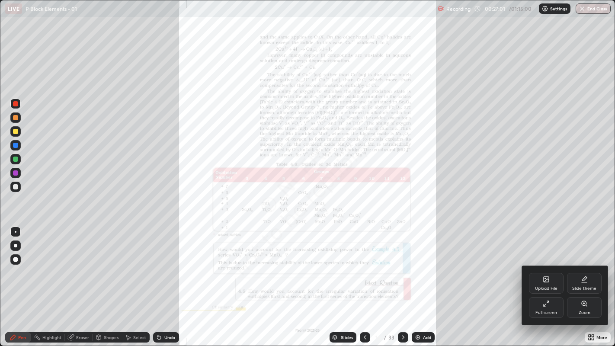
click at [583, 264] on icon at bounding box center [584, 303] width 2 height 0
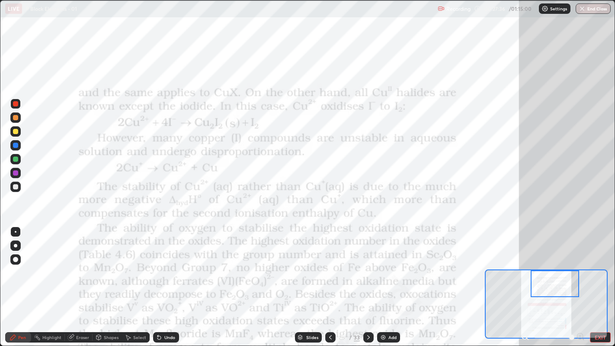
click at [163, 264] on div "Undo" at bounding box center [166, 337] width 26 height 10
click at [161, 264] on icon at bounding box center [159, 337] width 7 height 7
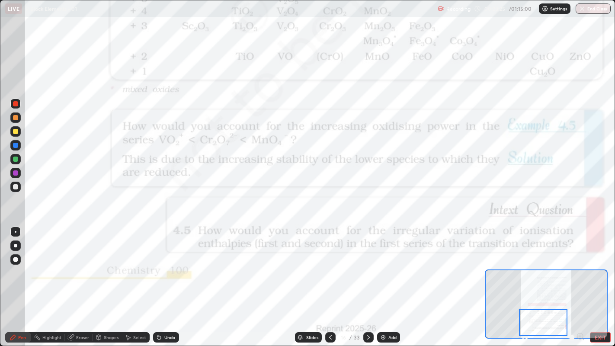
click at [16, 146] on div at bounding box center [15, 145] width 5 height 5
click at [16, 104] on div at bounding box center [15, 103] width 5 height 5
click at [368, 264] on icon at bounding box center [368, 337] width 7 height 7
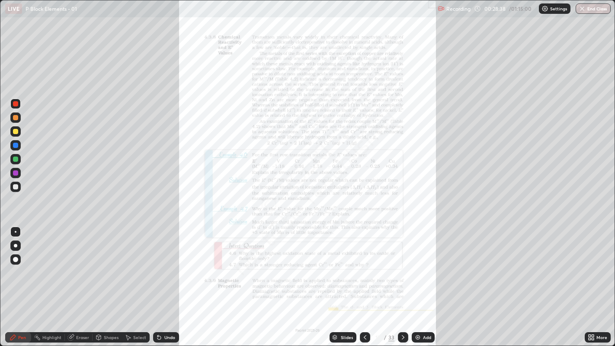
click at [402, 264] on icon at bounding box center [403, 337] width 7 height 7
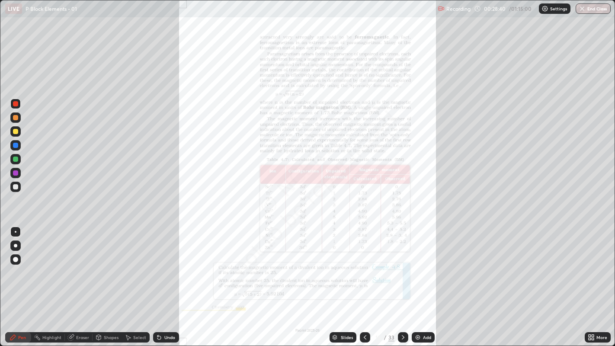
click at [596, 264] on div "More" at bounding box center [601, 337] width 11 height 4
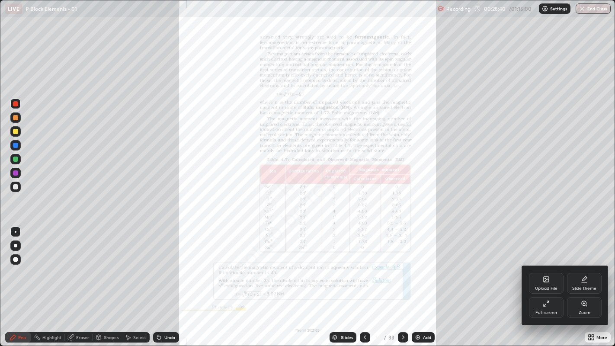
click at [591, 264] on div "Zoom" at bounding box center [584, 307] width 35 height 21
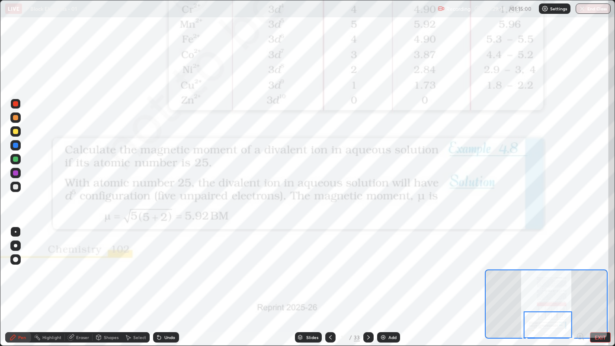
click at [367, 264] on icon at bounding box center [368, 337] width 7 height 7
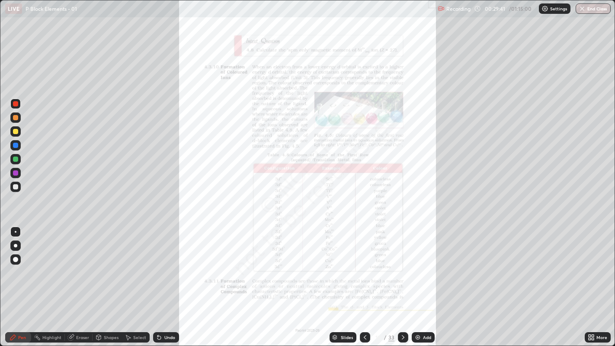
click at [585, 264] on div "More" at bounding box center [598, 337] width 26 height 10
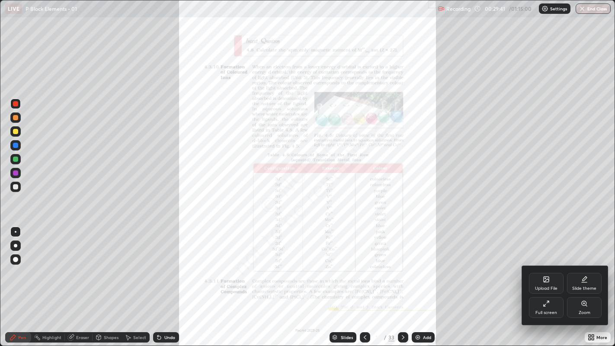
click at [580, 264] on div "Zoom" at bounding box center [585, 313] width 12 height 4
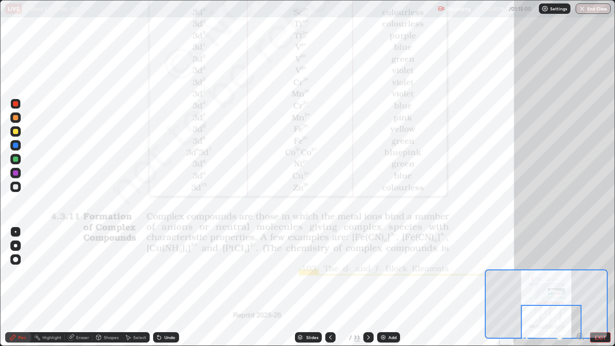
click at [371, 264] on div at bounding box center [368, 337] width 10 height 10
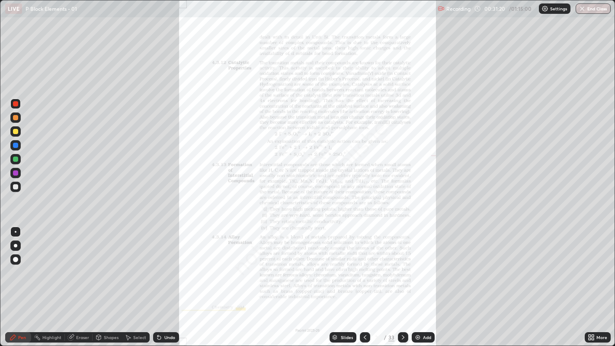
click at [590, 264] on icon at bounding box center [590, 339] width 2 height 2
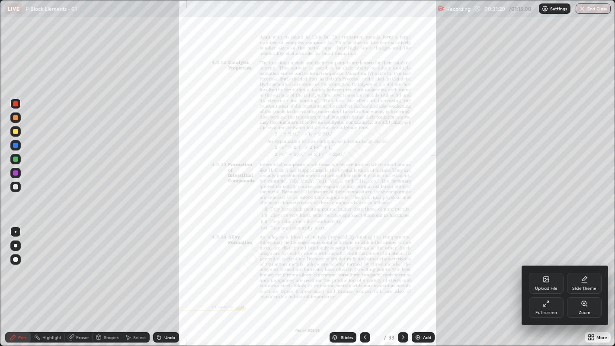
click at [584, 264] on icon at bounding box center [584, 303] width 5 height 5
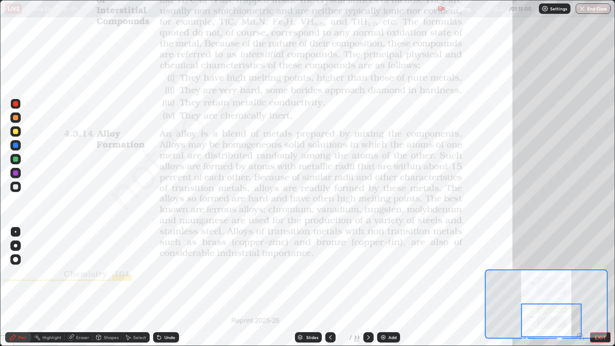
click at [367, 264] on icon at bounding box center [368, 337] width 3 height 4
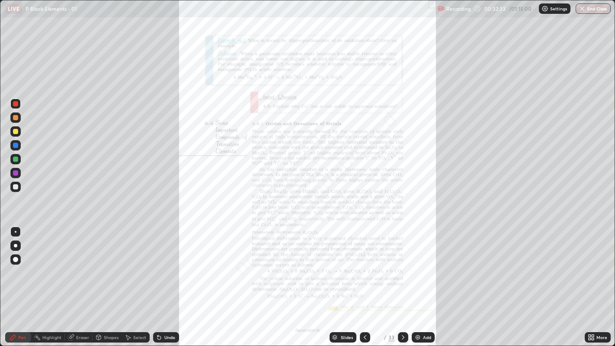
click at [348, 264] on div "Slides" at bounding box center [347, 337] width 12 height 4
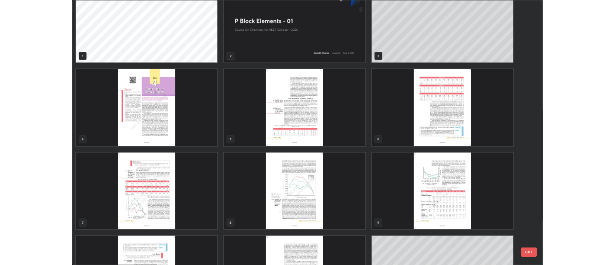
scroll to position [0, 0]
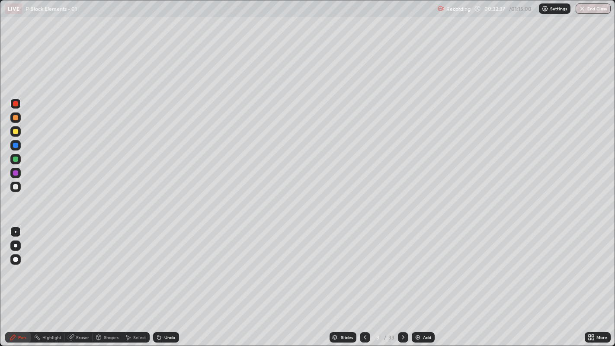
click at [16, 186] on div at bounding box center [15, 186] width 5 height 5
click at [171, 264] on div "Undo" at bounding box center [169, 337] width 11 height 4
click at [167, 264] on div "Undo" at bounding box center [169, 337] width 11 height 4
click at [158, 264] on icon at bounding box center [158, 337] width 3 height 3
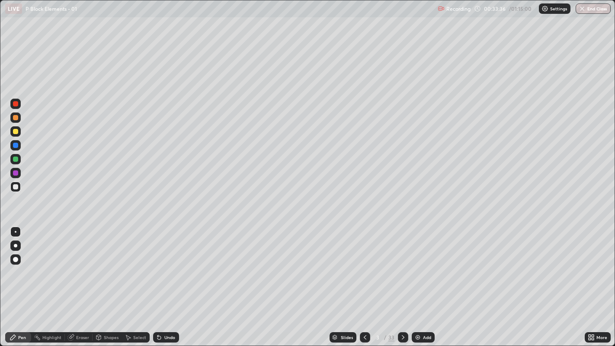
click at [161, 264] on icon at bounding box center [159, 337] width 7 height 7
click at [164, 264] on div "Undo" at bounding box center [169, 337] width 11 height 4
click at [164, 264] on div "Undo" at bounding box center [166, 337] width 26 height 10
click at [593, 264] on icon at bounding box center [593, 339] width 2 height 2
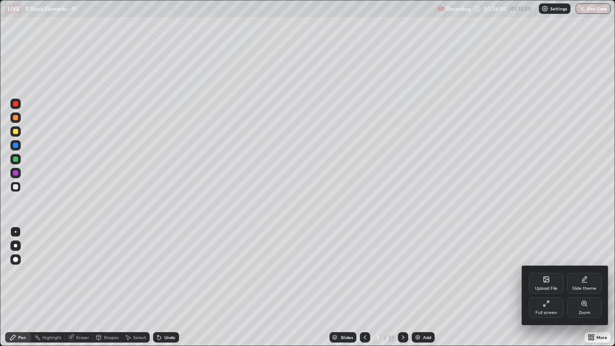
click at [545, 264] on div "Upload File" at bounding box center [546, 283] width 35 height 21
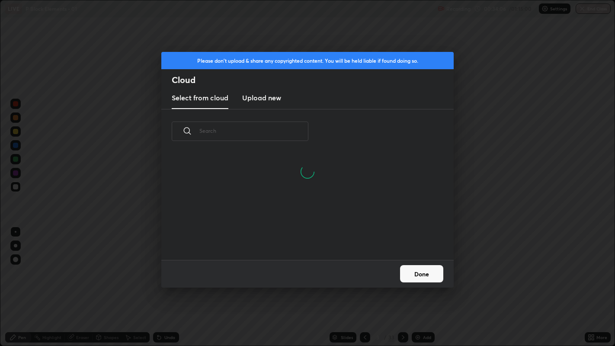
click at [267, 99] on h3 "Upload new" at bounding box center [261, 98] width 39 height 10
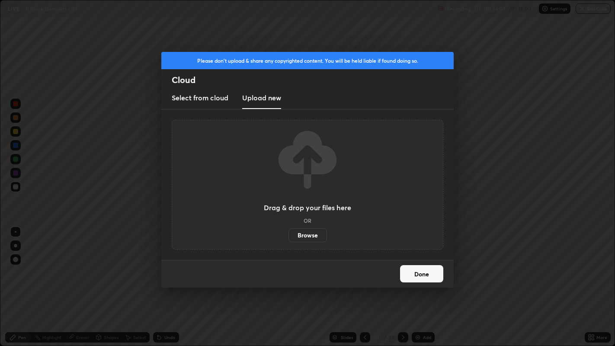
click at [304, 238] on label "Browse" at bounding box center [307, 235] width 38 height 14
click at [288, 238] on input "Browse" at bounding box center [288, 235] width 0 height 14
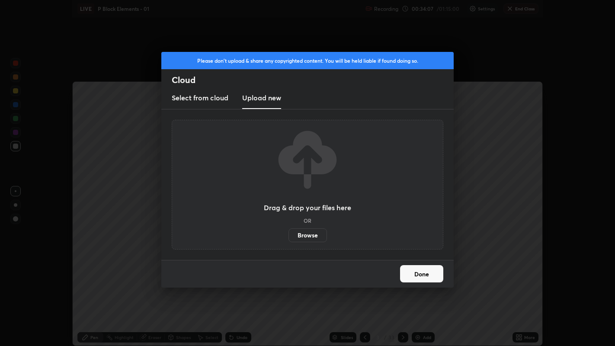
scroll to position [42988, 42637]
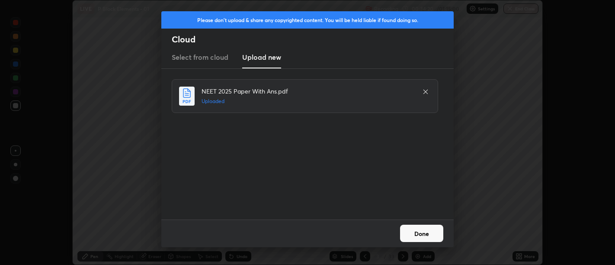
click at [429, 231] on button "Done" at bounding box center [421, 232] width 43 height 17
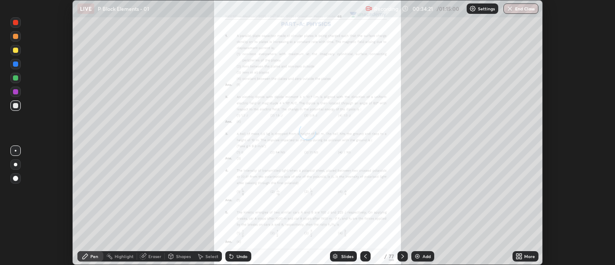
click at [526, 257] on div "More" at bounding box center [529, 256] width 11 height 4
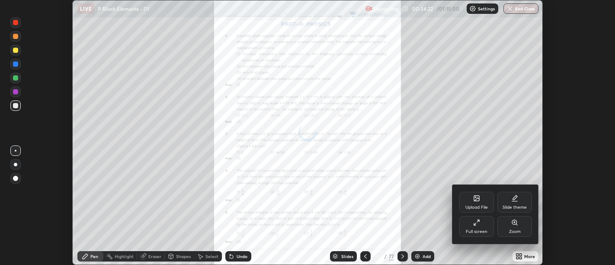
click at [475, 233] on div "Full screen" at bounding box center [477, 231] width 22 height 4
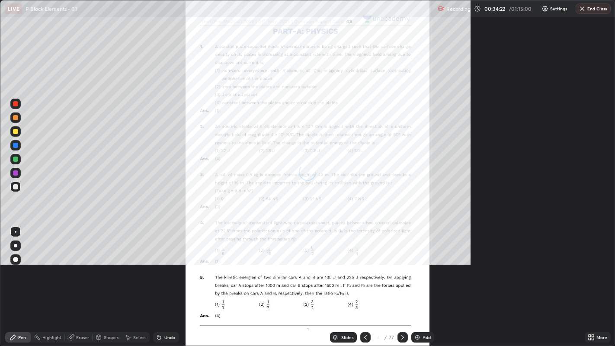
scroll to position [346, 615]
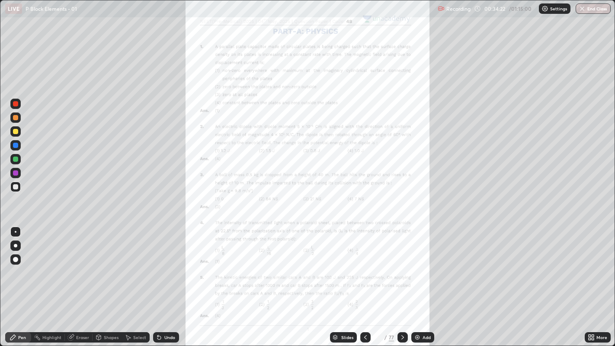
click at [349, 264] on div "Slides" at bounding box center [347, 337] width 12 height 4
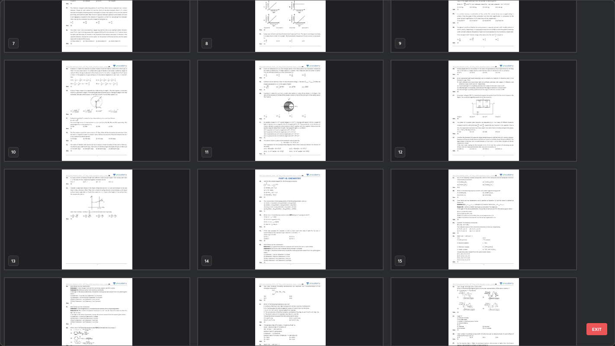
scroll to position [273, 0]
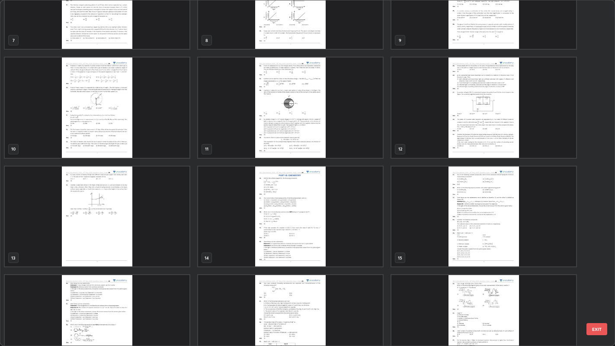
click at [501, 105] on img "grid" at bounding box center [483, 108] width 185 height 100
click at [503, 104] on img "grid" at bounding box center [483, 108] width 185 height 100
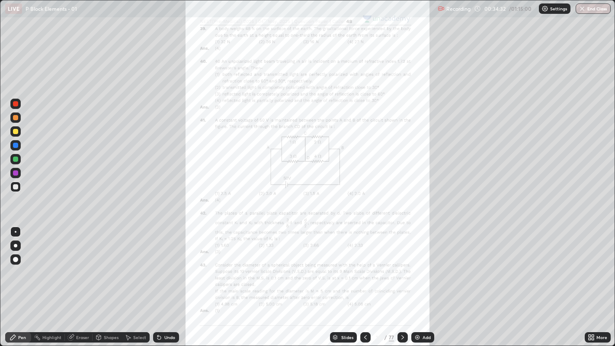
click at [505, 104] on img "grid" at bounding box center [483, 108] width 185 height 100
click at [401, 264] on icon at bounding box center [402, 337] width 7 height 7
click at [593, 264] on icon at bounding box center [593, 336] width 2 height 2
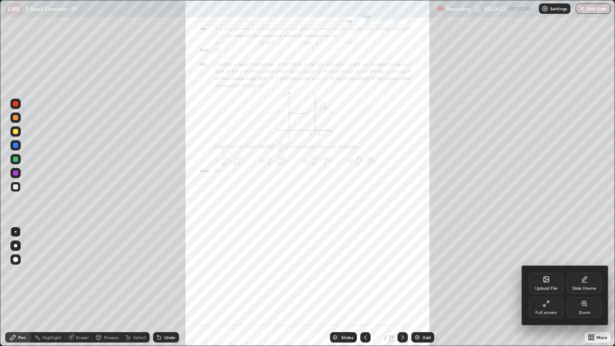
click at [585, 264] on icon at bounding box center [584, 303] width 7 height 7
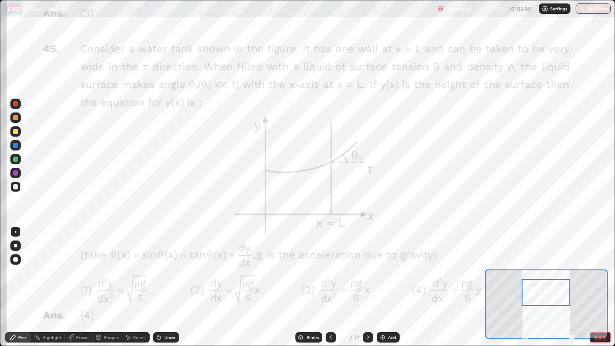
click at [599, 264] on button "EXIT" at bounding box center [600, 337] width 21 height 10
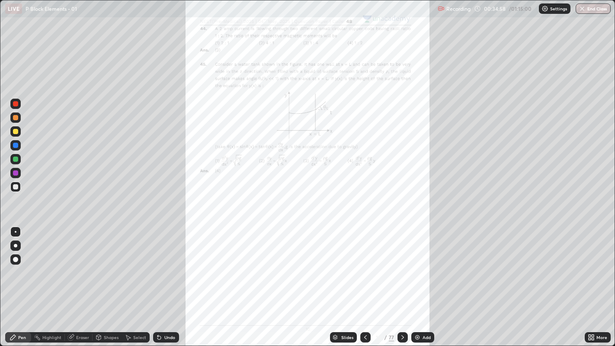
click at [401, 264] on icon at bounding box center [402, 337] width 7 height 7
click at [406, 264] on div at bounding box center [402, 337] width 10 height 10
click at [600, 264] on div "More" at bounding box center [598, 337] width 26 height 10
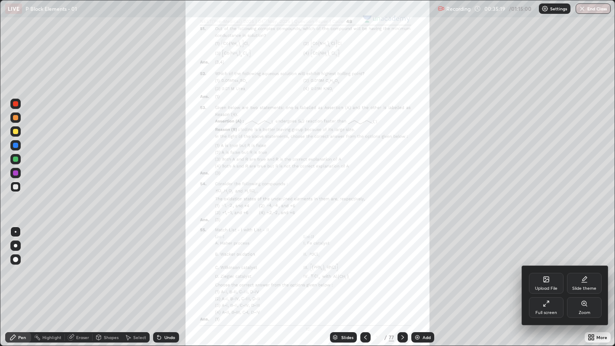
click at [584, 264] on div "Zoom" at bounding box center [585, 313] width 12 height 4
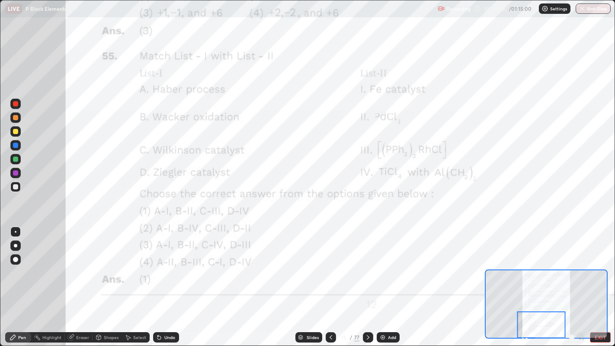
click at [16, 108] on div at bounding box center [15, 104] width 10 height 10
click at [365, 264] on icon at bounding box center [368, 337] width 7 height 7
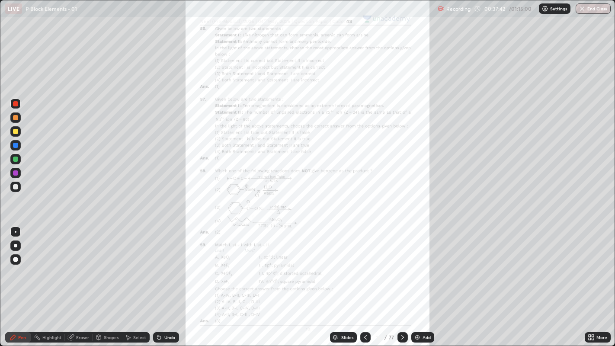
click at [589, 264] on icon at bounding box center [590, 339] width 2 height 2
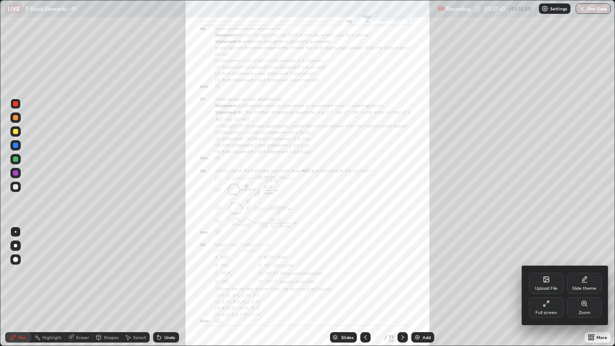
click at [588, 264] on div "Zoom" at bounding box center [585, 313] width 12 height 4
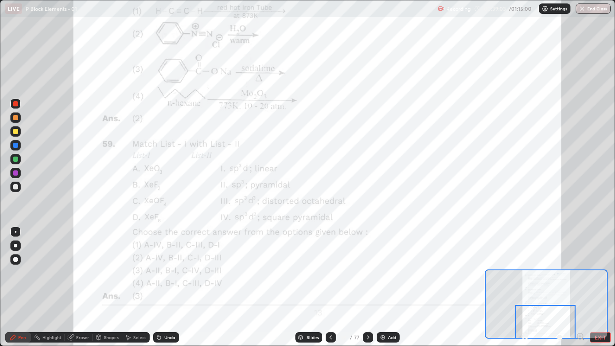
click at [367, 264] on icon at bounding box center [368, 337] width 7 height 7
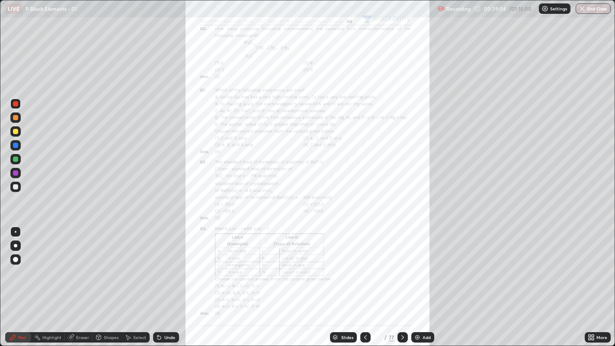
click at [598, 264] on div "More" at bounding box center [601, 337] width 11 height 4
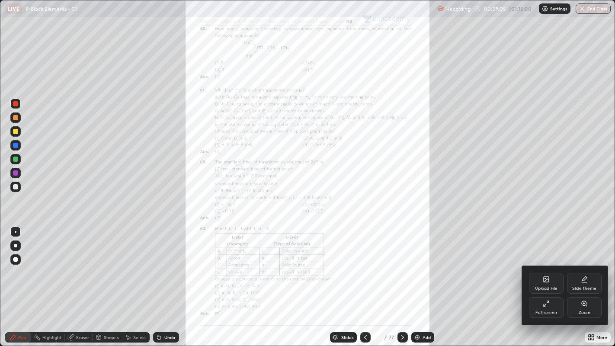
click at [592, 264] on div "Zoom" at bounding box center [584, 307] width 35 height 21
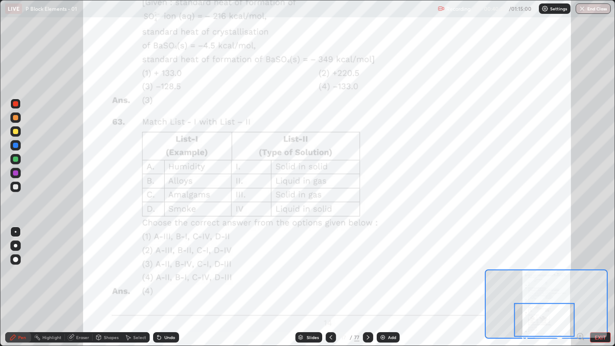
click at [159, 264] on icon at bounding box center [159, 337] width 7 height 7
click at [157, 264] on icon at bounding box center [157, 335] width 1 height 1
click at [161, 264] on div "Undo" at bounding box center [166, 337] width 26 height 10
click at [157, 264] on icon at bounding box center [157, 335] width 1 height 1
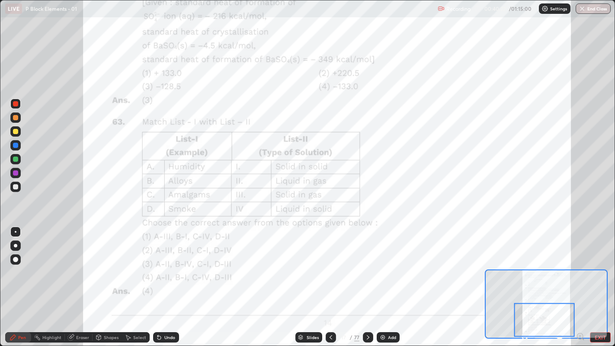
click at [157, 264] on icon at bounding box center [157, 335] width 1 height 1
click at [372, 264] on div at bounding box center [368, 337] width 10 height 10
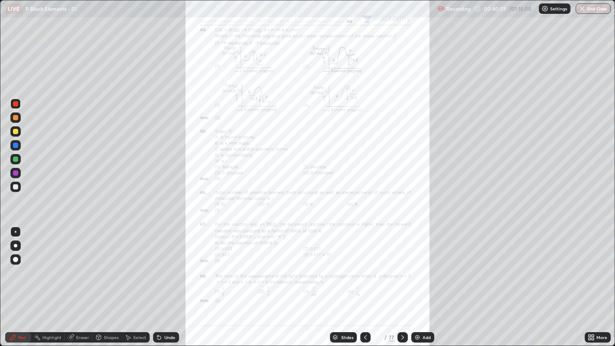
click at [401, 264] on icon at bounding box center [402, 337] width 7 height 7
click at [598, 264] on div "More" at bounding box center [601, 337] width 11 height 4
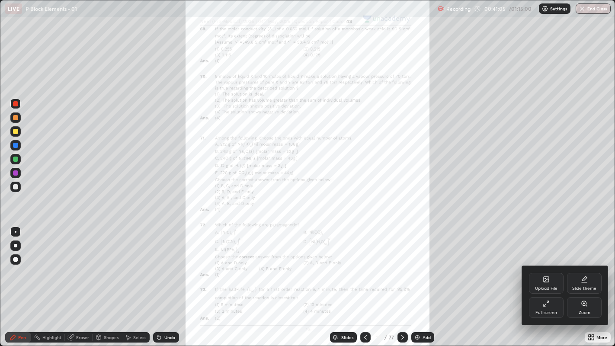
click at [589, 264] on div "Zoom" at bounding box center [584, 307] width 35 height 21
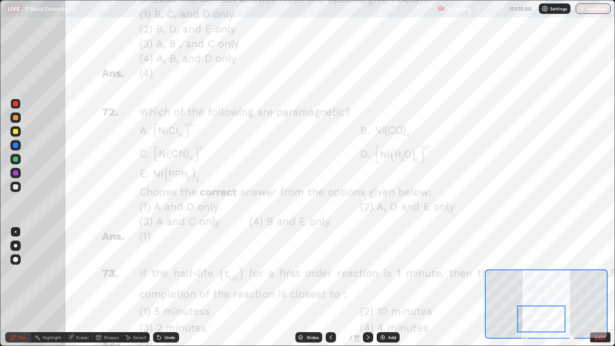
click at [365, 264] on div at bounding box center [368, 337] width 10 height 10
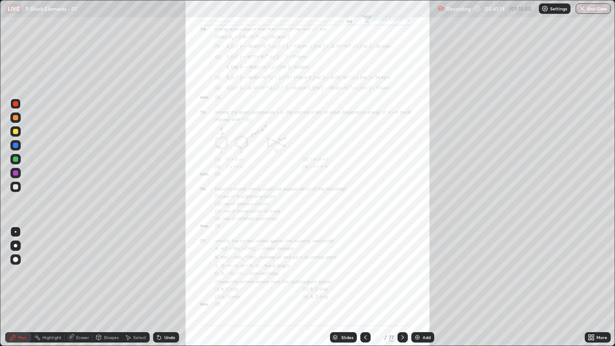
click at [401, 264] on icon at bounding box center [402, 337] width 7 height 7
click at [401, 264] on div at bounding box center [402, 337] width 10 height 10
click at [401, 264] on icon at bounding box center [402, 337] width 7 height 7
click at [340, 264] on div "Slides" at bounding box center [343, 337] width 27 height 10
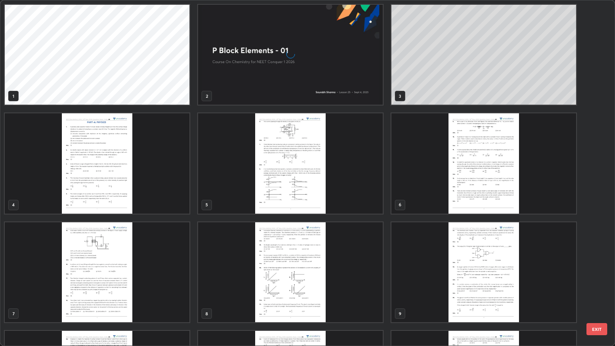
scroll to position [0, 0]
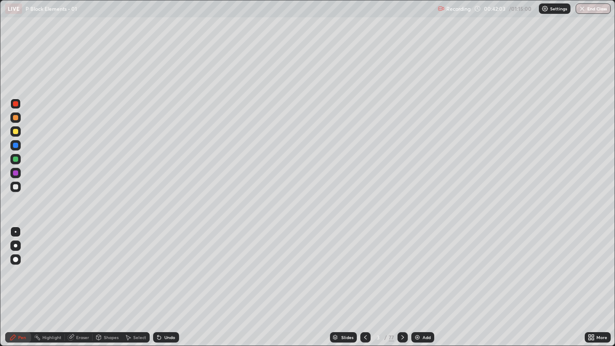
click at [340, 264] on div "Slides" at bounding box center [343, 337] width 27 height 10
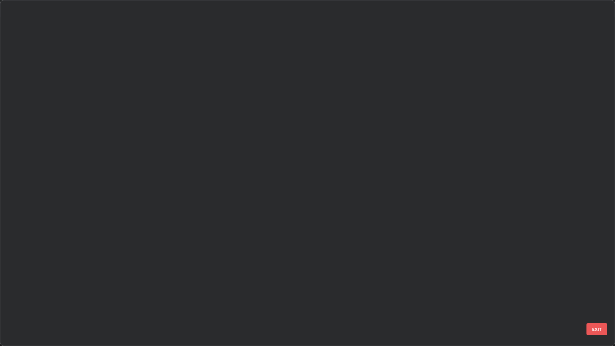
scroll to position [2482, 0]
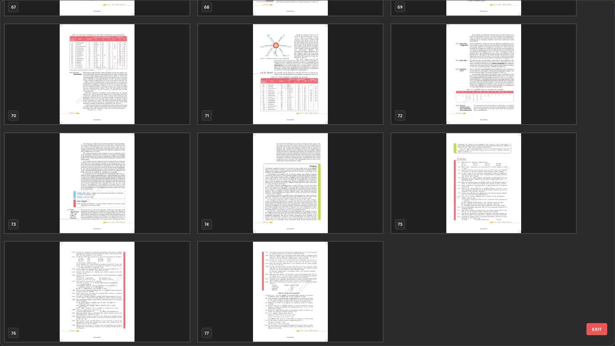
click at [333, 264] on img "grid" at bounding box center [290, 292] width 185 height 100
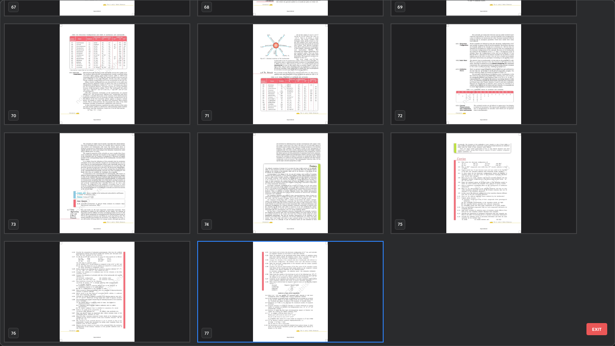
click at [340, 264] on img "grid" at bounding box center [290, 292] width 185 height 100
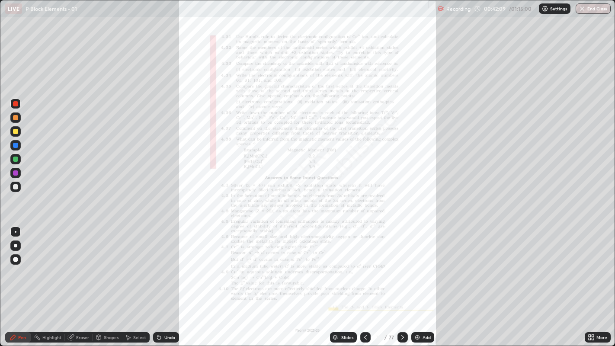
click at [343, 264] on img "grid" at bounding box center [290, 292] width 185 height 100
click at [346, 264] on img "grid" at bounding box center [290, 292] width 185 height 100
click at [425, 264] on div "Add" at bounding box center [427, 337] width 8 height 4
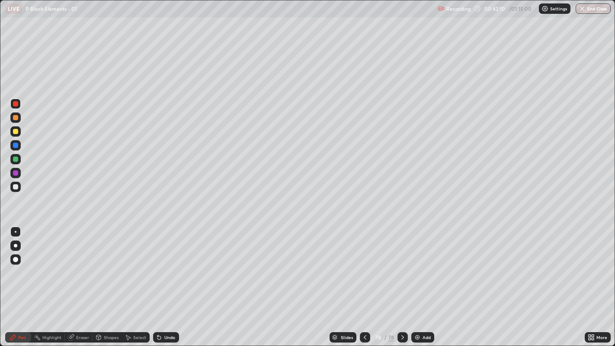
click at [16, 256] on div at bounding box center [15, 259] width 10 height 10
click at [16, 184] on div at bounding box center [15, 186] width 5 height 5
click at [166, 264] on div "Undo" at bounding box center [169, 337] width 11 height 4
click at [140, 264] on div "Select" at bounding box center [139, 337] width 13 height 4
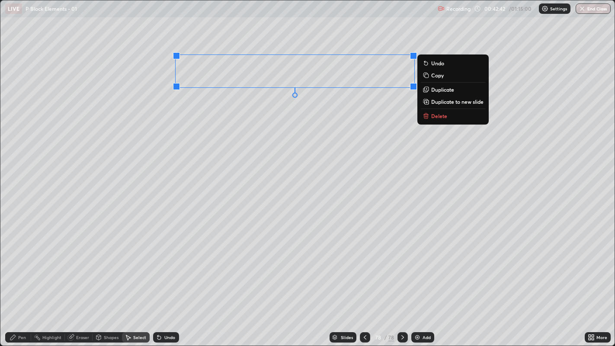
click at [263, 115] on div "0 ° Undo Copy Duplicate Duplicate to new slide Delete" at bounding box center [307, 173] width 615 height 346
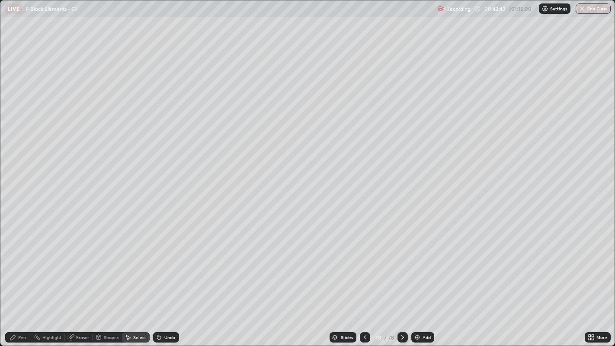
click at [22, 264] on div "Pen" at bounding box center [22, 337] width 8 height 4
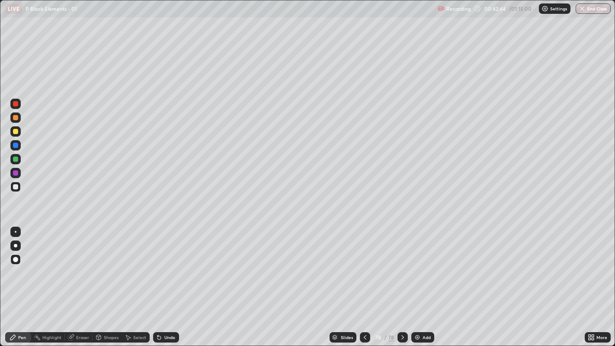
click at [15, 131] on div at bounding box center [15, 131] width 5 height 5
click at [105, 264] on div "Shapes" at bounding box center [107, 337] width 29 height 10
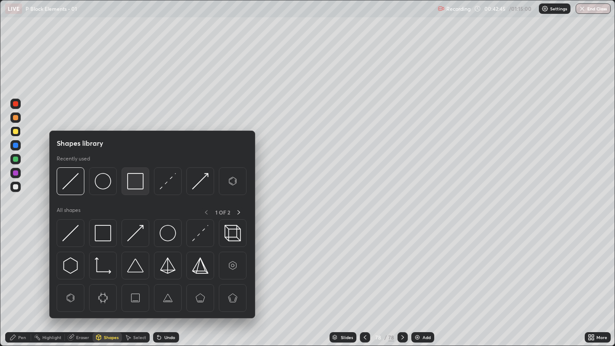
click at [131, 179] on img at bounding box center [135, 181] width 16 height 16
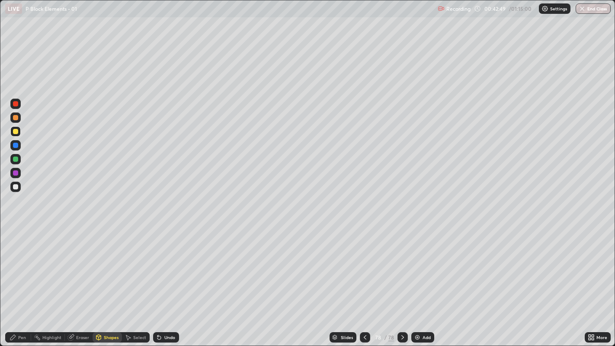
click at [19, 264] on div "Pen" at bounding box center [22, 337] width 8 height 4
click at [15, 227] on div at bounding box center [15, 232] width 10 height 10
click at [12, 184] on div at bounding box center [15, 187] width 10 height 10
click at [157, 264] on icon at bounding box center [158, 337] width 3 height 3
click at [419, 264] on div "Slides 78 / 78 Add" at bounding box center [382, 337] width 406 height 17
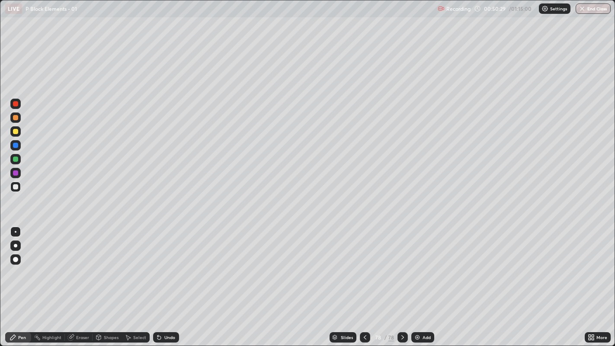
click at [405, 264] on icon at bounding box center [402, 337] width 7 height 7
click at [416, 264] on div "Add" at bounding box center [422, 337] width 23 height 10
click at [15, 131] on div at bounding box center [15, 131] width 5 height 5
click at [16, 144] on div at bounding box center [15, 145] width 5 height 5
click at [14, 185] on div at bounding box center [15, 186] width 5 height 5
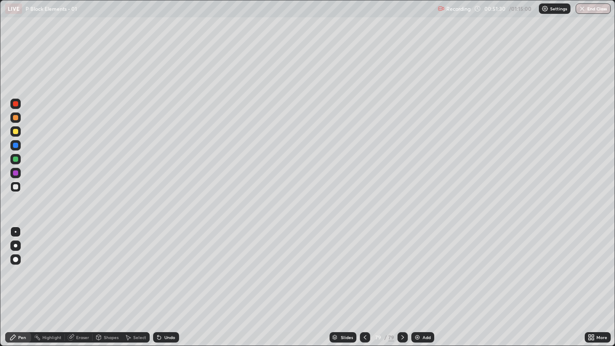
click at [16, 260] on div at bounding box center [15, 259] width 5 height 5
click at [15, 231] on div at bounding box center [16, 232] width 2 height 2
click at [15, 127] on div at bounding box center [15, 131] width 10 height 10
click at [44, 264] on div "Highlight" at bounding box center [51, 337] width 19 height 4
click at [6, 264] on div "Pen" at bounding box center [18, 337] width 26 height 10
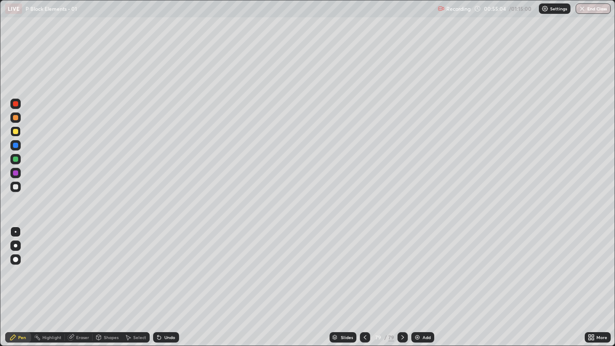
click at [130, 264] on icon at bounding box center [128, 337] width 7 height 7
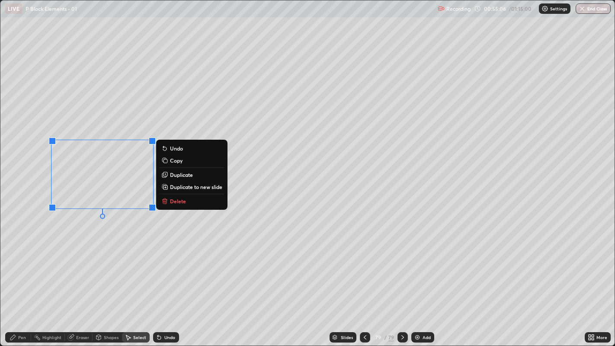
click at [180, 201] on p "Delete" at bounding box center [178, 201] width 16 height 7
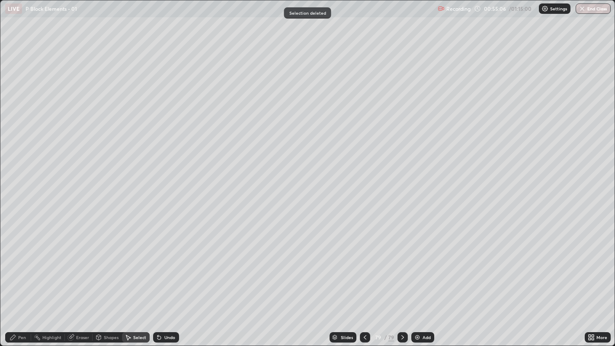
click at [13, 264] on icon at bounding box center [12, 337] width 5 height 5
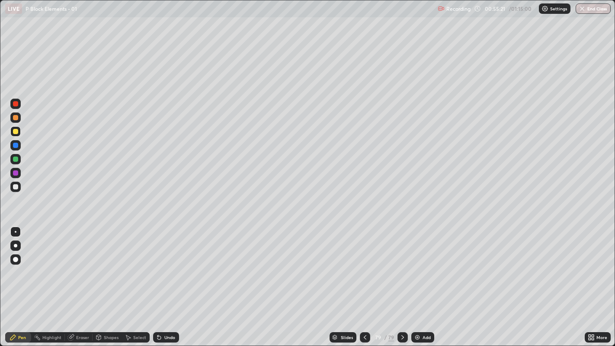
click at [16, 186] on div at bounding box center [15, 186] width 5 height 5
click at [173, 264] on div "Undo" at bounding box center [169, 337] width 11 height 4
click at [176, 264] on div "Undo" at bounding box center [166, 337] width 26 height 10
click at [173, 264] on div "Undo" at bounding box center [169, 337] width 11 height 4
click at [11, 264] on div at bounding box center [15, 260] width 10 height 14
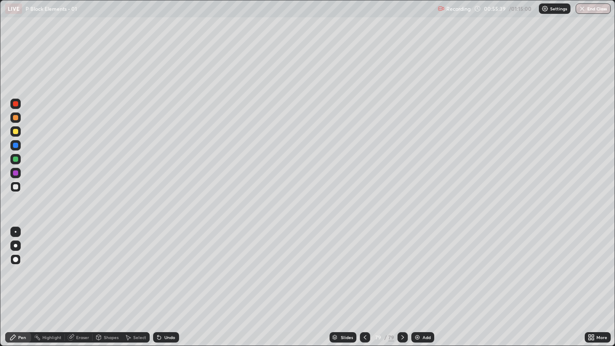
click at [20, 131] on div at bounding box center [15, 131] width 10 height 10
click at [15, 231] on div at bounding box center [16, 232] width 2 height 2
click at [170, 264] on div "Undo" at bounding box center [169, 337] width 11 height 4
click at [16, 186] on div at bounding box center [15, 186] width 5 height 5
click at [17, 132] on div at bounding box center [15, 131] width 5 height 5
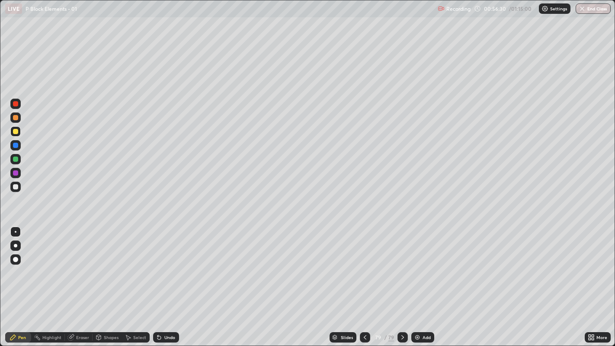
click at [16, 189] on div at bounding box center [15, 186] width 5 height 5
click at [14, 260] on div at bounding box center [15, 259] width 5 height 5
click at [15, 131] on div at bounding box center [15, 131] width 5 height 5
click at [15, 231] on div at bounding box center [16, 232] width 2 height 2
click at [170, 264] on div "Undo" at bounding box center [166, 337] width 26 height 10
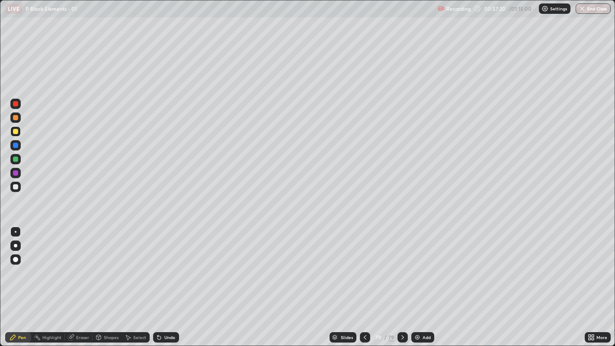
click at [108, 264] on div "Shapes" at bounding box center [111, 337] width 15 height 4
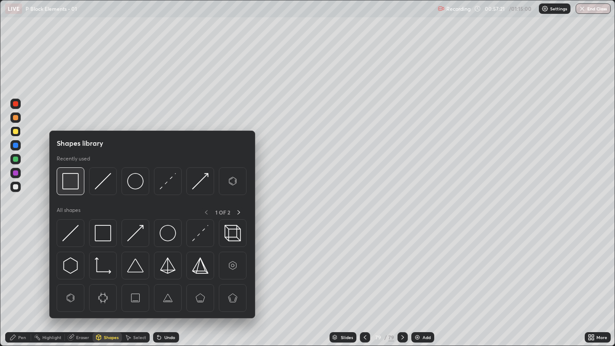
click at [69, 185] on img at bounding box center [70, 181] width 16 height 16
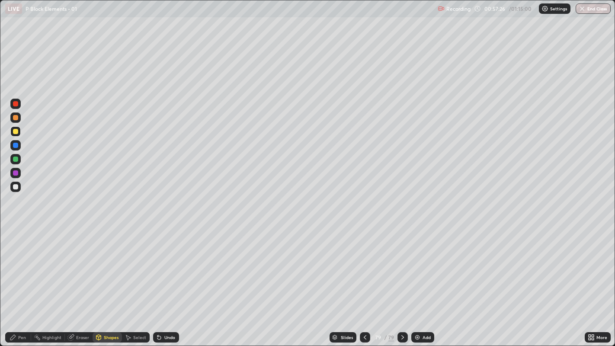
click at [22, 264] on div "Pen" at bounding box center [22, 337] width 8 height 4
click at [18, 187] on div at bounding box center [15, 187] width 10 height 10
click at [143, 264] on div "Select" at bounding box center [139, 337] width 13 height 4
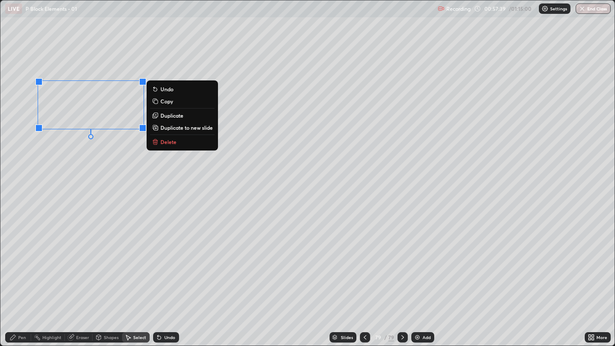
click at [171, 142] on p "Delete" at bounding box center [168, 141] width 16 height 7
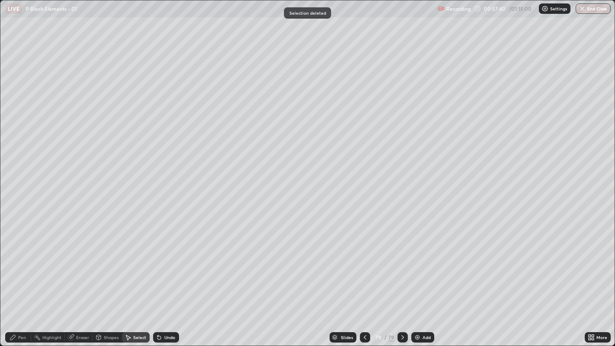
click at [16, 264] on icon at bounding box center [13, 337] width 7 height 7
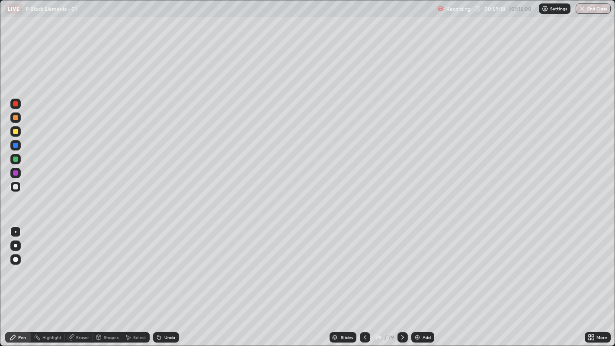
click at [21, 264] on div "Pen" at bounding box center [18, 337] width 26 height 10
click at [416, 264] on img at bounding box center [417, 337] width 7 height 7
click at [163, 264] on div "Undo" at bounding box center [166, 337] width 26 height 10
click at [80, 264] on div "Eraser" at bounding box center [82, 337] width 13 height 4
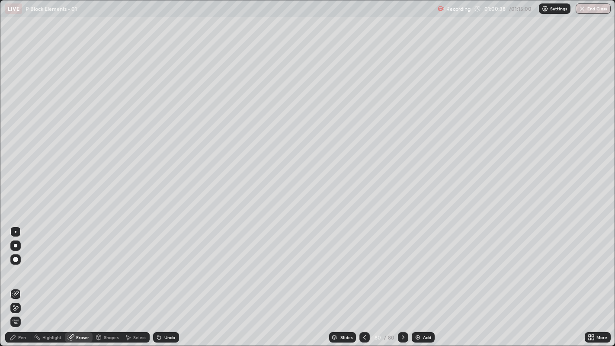
click at [16, 264] on icon at bounding box center [13, 337] width 7 height 7
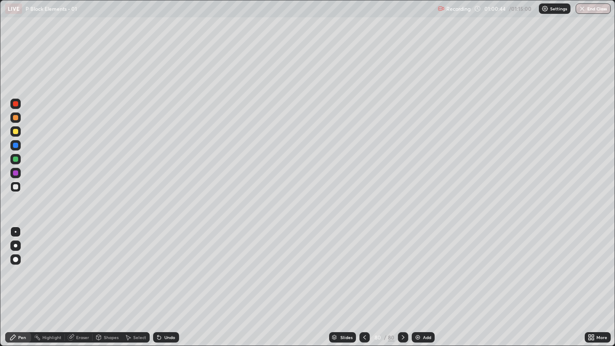
click at [16, 128] on div at bounding box center [15, 131] width 10 height 10
click at [144, 264] on div "Select" at bounding box center [139, 337] width 13 height 4
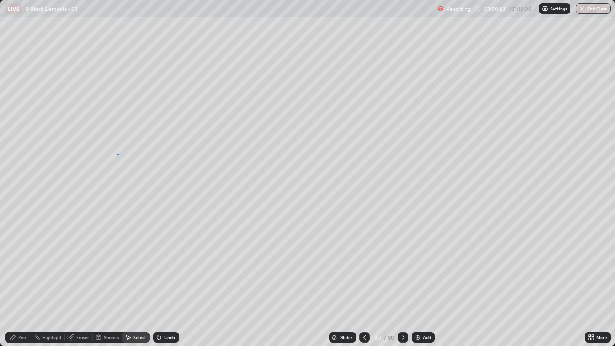
click at [117, 154] on div "0 ° Undo Copy Duplicate Duplicate to new slide Delete" at bounding box center [307, 173] width 615 height 346
click at [21, 264] on div "Pen" at bounding box center [22, 337] width 8 height 4
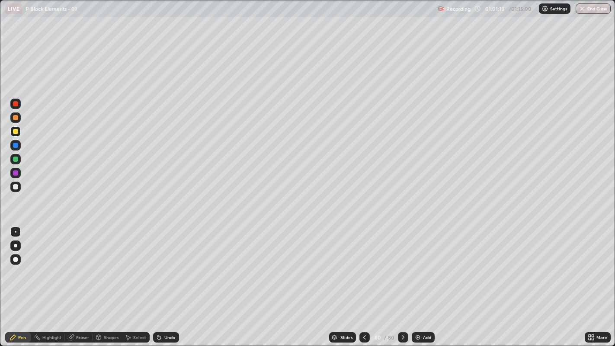
click at [134, 264] on div "Select" at bounding box center [139, 337] width 13 height 4
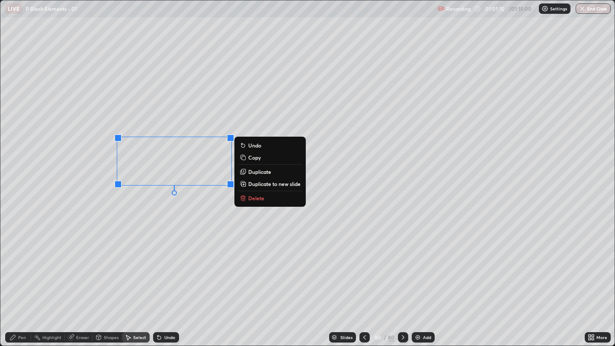
click at [193, 205] on div "0 ° Undo Copy Duplicate Duplicate to new slide Delete" at bounding box center [307, 173] width 615 height 346
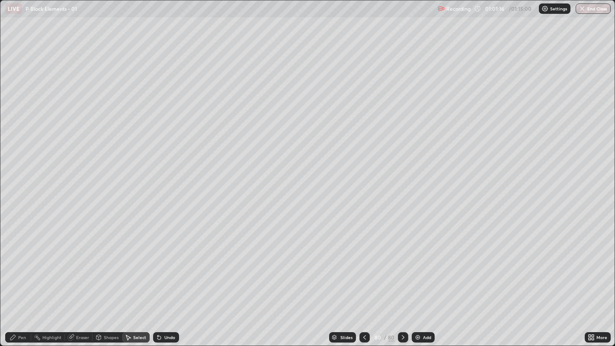
click at [19, 264] on div "Pen" at bounding box center [18, 337] width 26 height 10
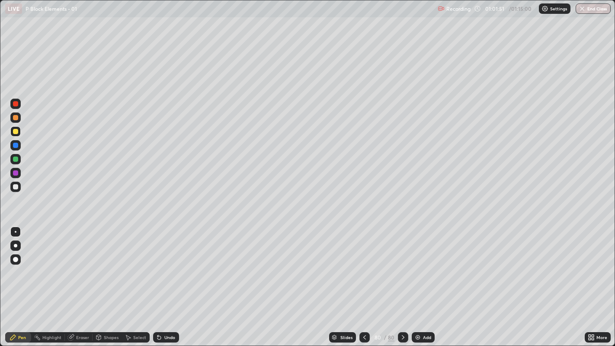
click at [157, 264] on icon at bounding box center [157, 335] width 1 height 1
click at [19, 186] on div at bounding box center [15, 187] width 10 height 10
click at [417, 264] on img at bounding box center [417, 337] width 7 height 7
click at [164, 264] on div "Undo" at bounding box center [166, 337] width 26 height 10
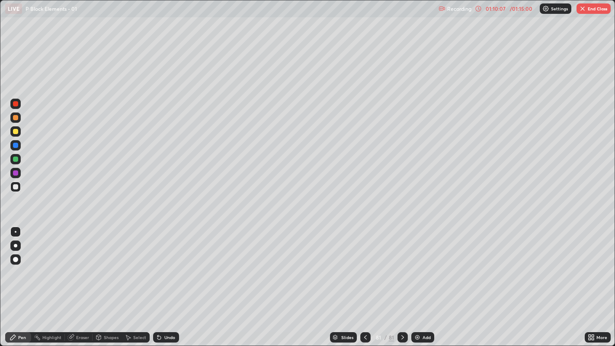
click at [427, 264] on div "Add" at bounding box center [427, 337] width 8 height 4
click at [16, 126] on div at bounding box center [15, 131] width 10 height 10
click at [167, 264] on div "Undo" at bounding box center [166, 337] width 26 height 10
click at [168, 264] on div "Undo" at bounding box center [166, 337] width 26 height 10
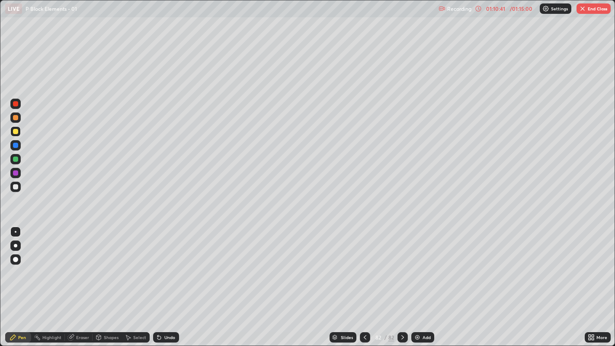
click at [167, 264] on div "Undo" at bounding box center [169, 337] width 11 height 4
click at [159, 264] on div "Undo" at bounding box center [164, 337] width 29 height 17
click at [159, 264] on div "Undo" at bounding box center [166, 337] width 26 height 10
click at [157, 264] on icon at bounding box center [157, 335] width 1 height 1
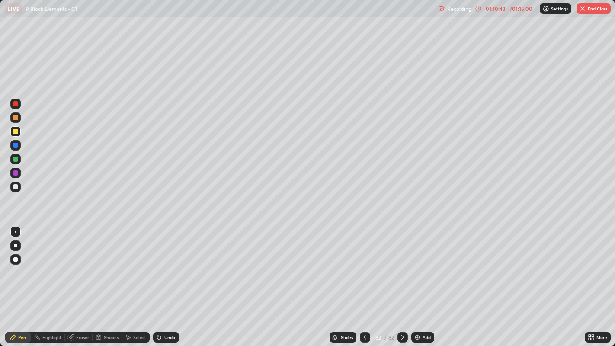
click at [157, 264] on icon at bounding box center [157, 335] width 1 height 1
click at [156, 264] on icon at bounding box center [159, 337] width 7 height 7
click at [157, 264] on icon at bounding box center [157, 335] width 1 height 1
click at [368, 264] on icon at bounding box center [365, 337] width 7 height 7
click at [133, 264] on div "Select" at bounding box center [139, 337] width 13 height 4
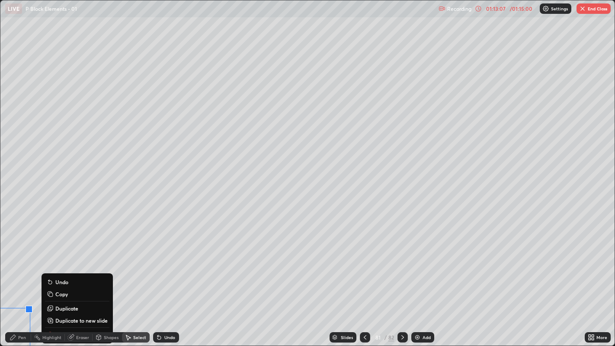
click at [166, 264] on div "Undo" at bounding box center [169, 337] width 11 height 4
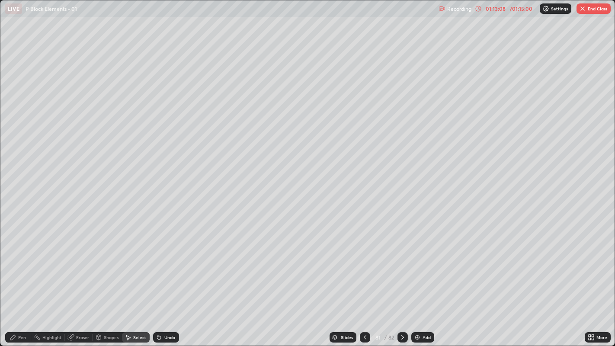
click at [158, 264] on icon at bounding box center [159, 337] width 7 height 7
click at [26, 264] on div "Pen" at bounding box center [18, 337] width 26 height 10
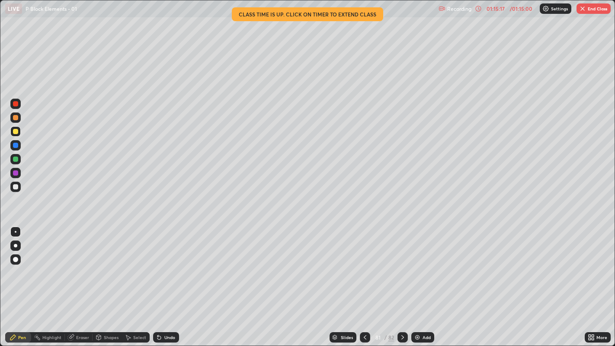
click at [588, 9] on button "End Class" at bounding box center [594, 8] width 34 height 10
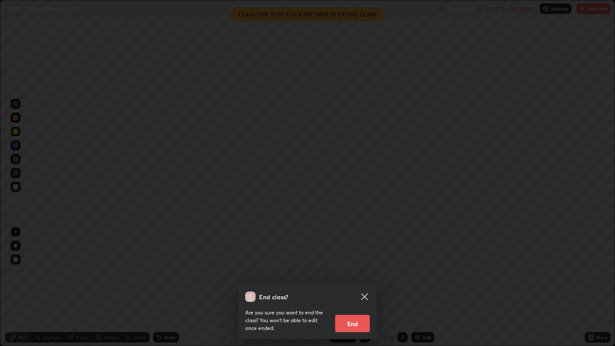
click at [353, 264] on button "End" at bounding box center [352, 323] width 35 height 17
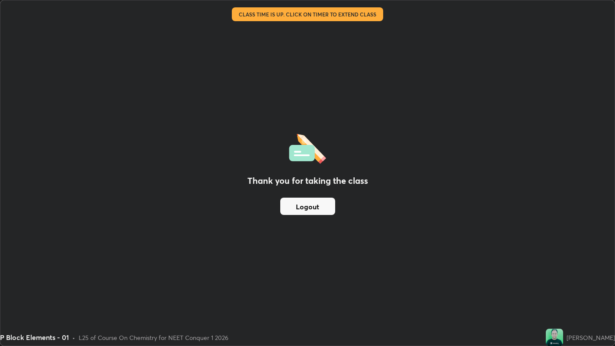
click at [305, 203] on button "Logout" at bounding box center [307, 206] width 55 height 17
